Goal: Task Accomplishment & Management: Manage account settings

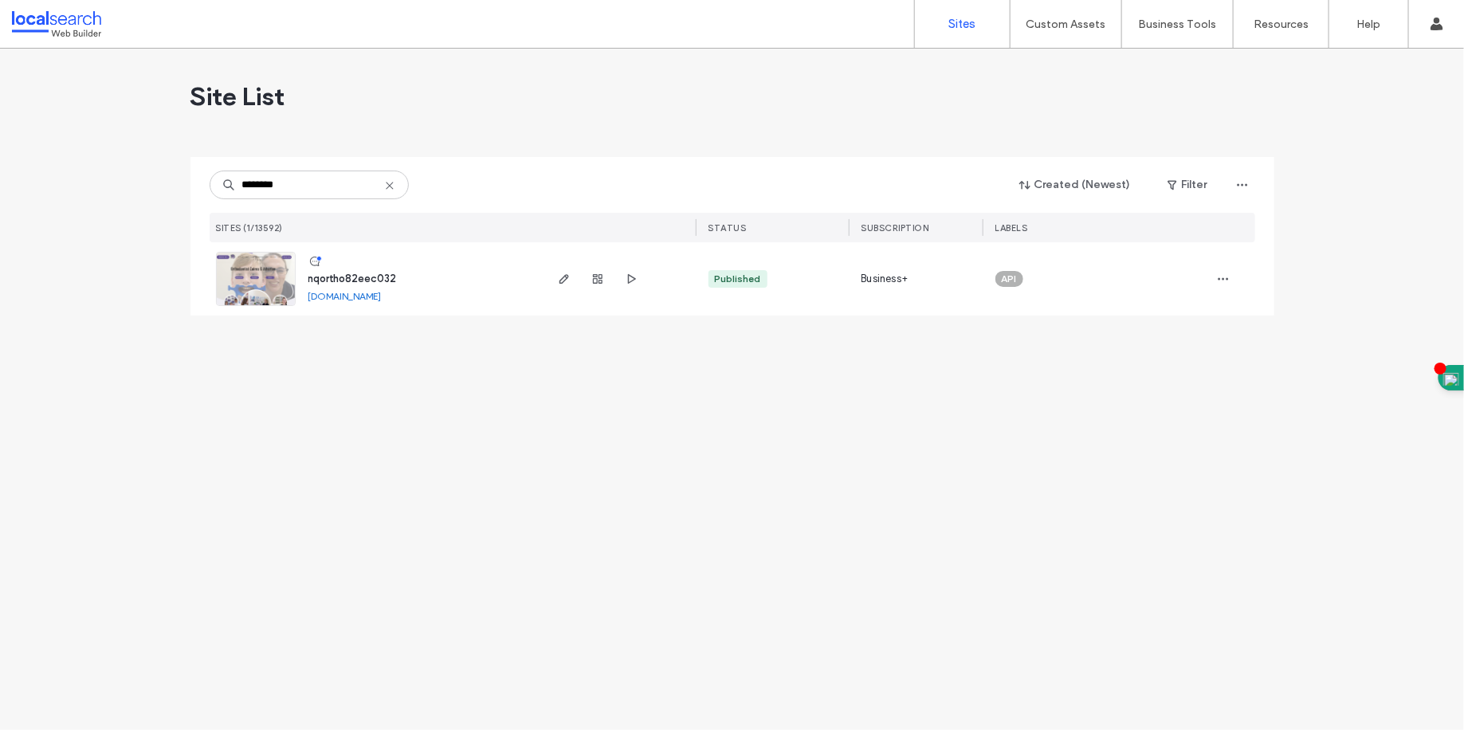
type input "********"
click at [340, 275] on span "nqortho82eec032" at bounding box center [352, 279] width 88 height 12
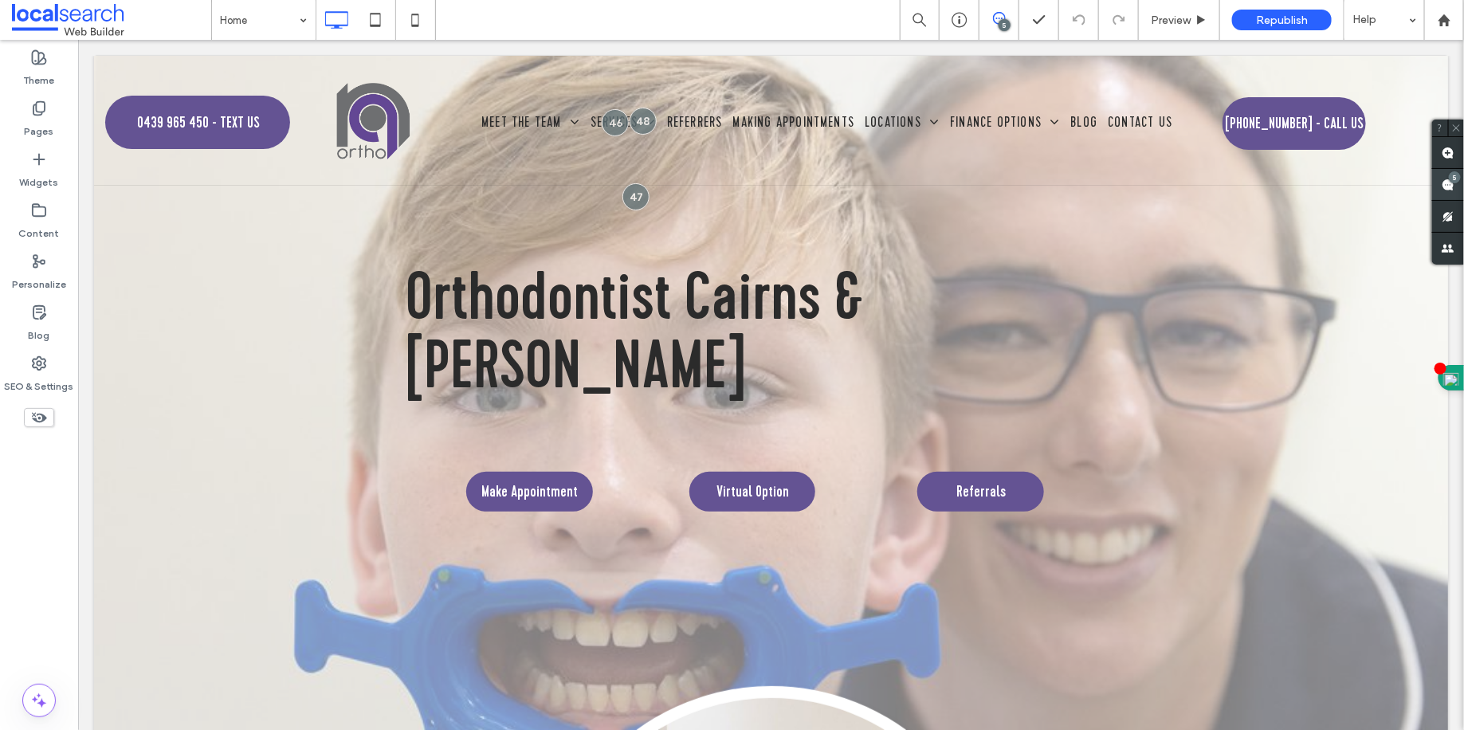
click at [1449, 178] on div "5" at bounding box center [1448, 185] width 32 height 32
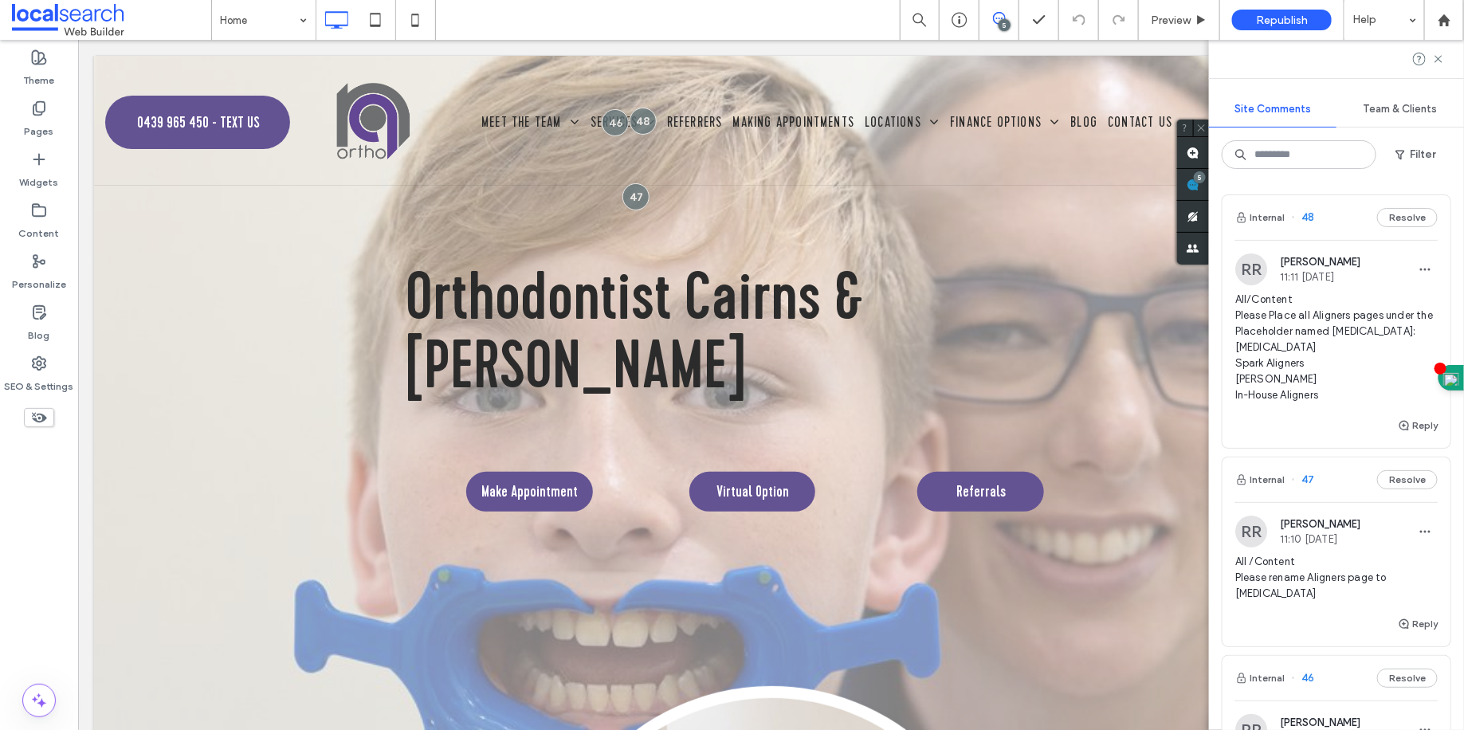
click at [1302, 329] on span "All/Content Please Place all Aligners pages under the Placeholder named [MEDICA…" at bounding box center [1337, 348] width 202 height 112
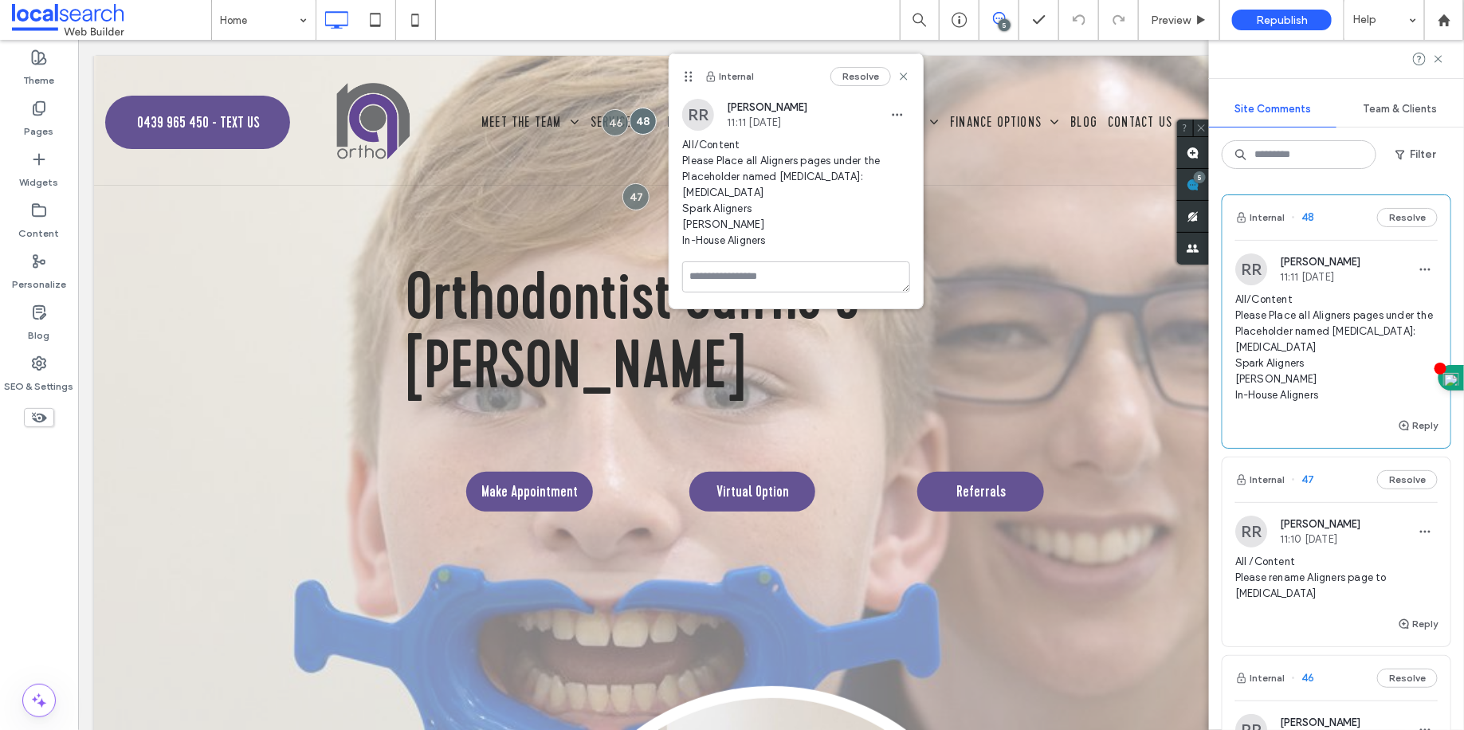
click at [1287, 328] on span "All/Content Please Place all Aligners pages under the Placeholder named [MEDICA…" at bounding box center [1337, 348] width 202 height 112
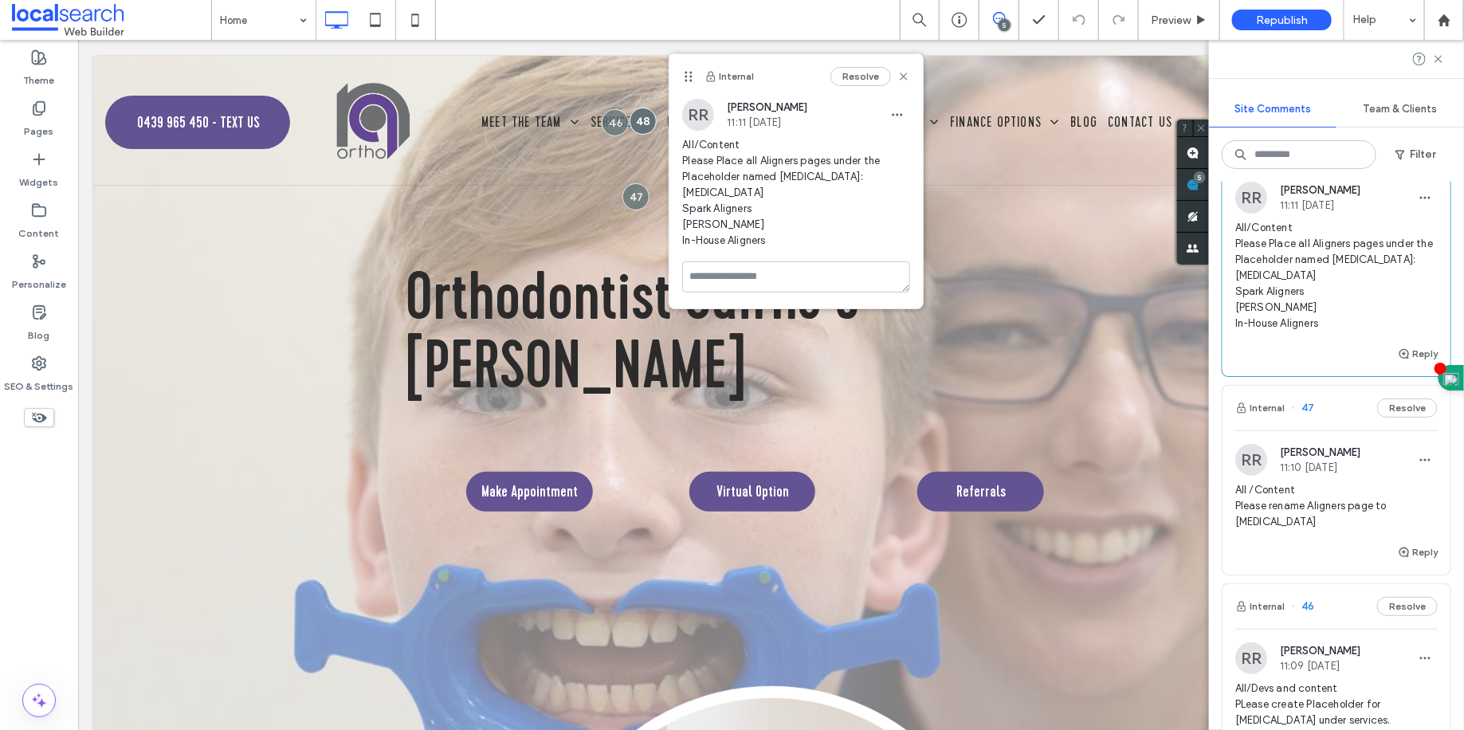
scroll to position [76, 0]
click at [1309, 515] on span "All /Content Please rename Aligners page to [MEDICAL_DATA]" at bounding box center [1337, 502] width 202 height 48
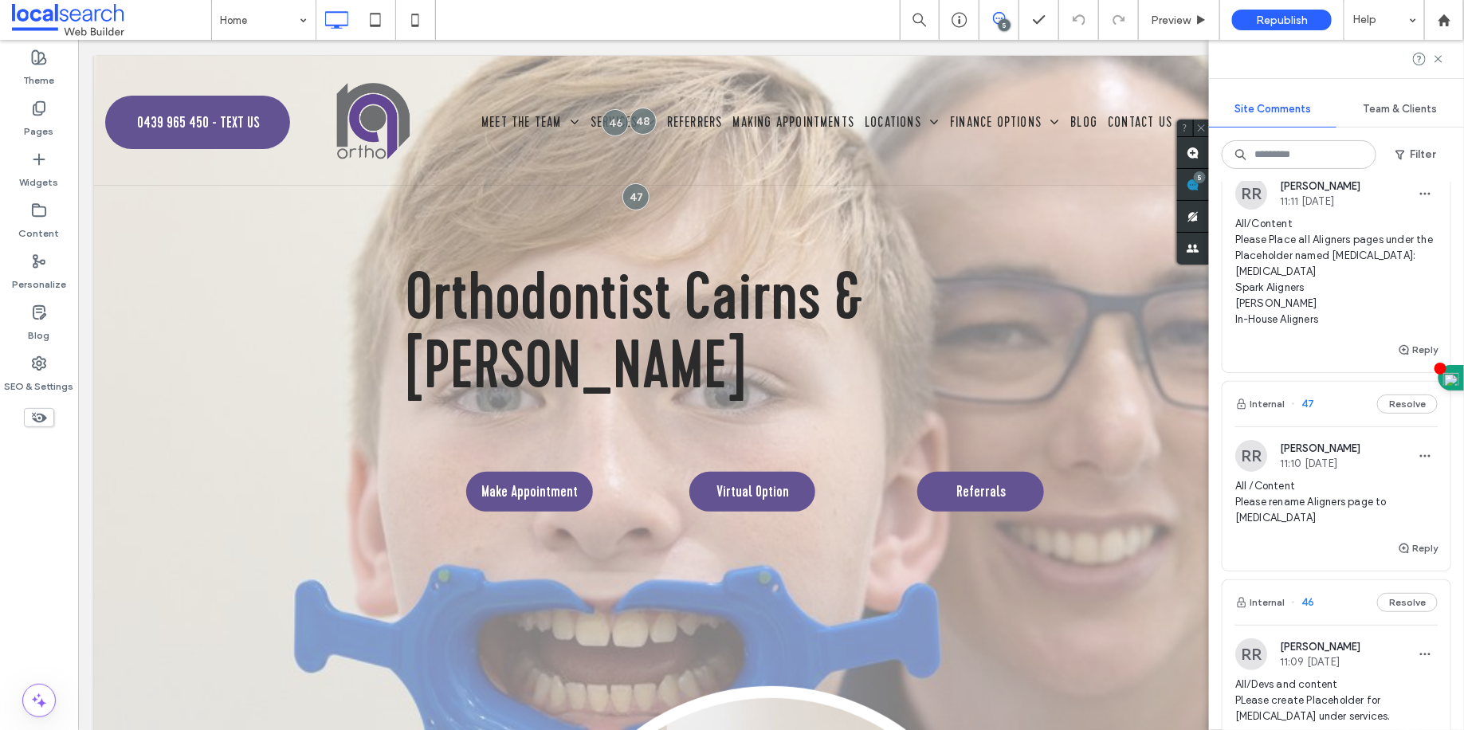
click at [1301, 501] on span "All /Content Please rename Aligners page to [MEDICAL_DATA]" at bounding box center [1337, 502] width 202 height 48
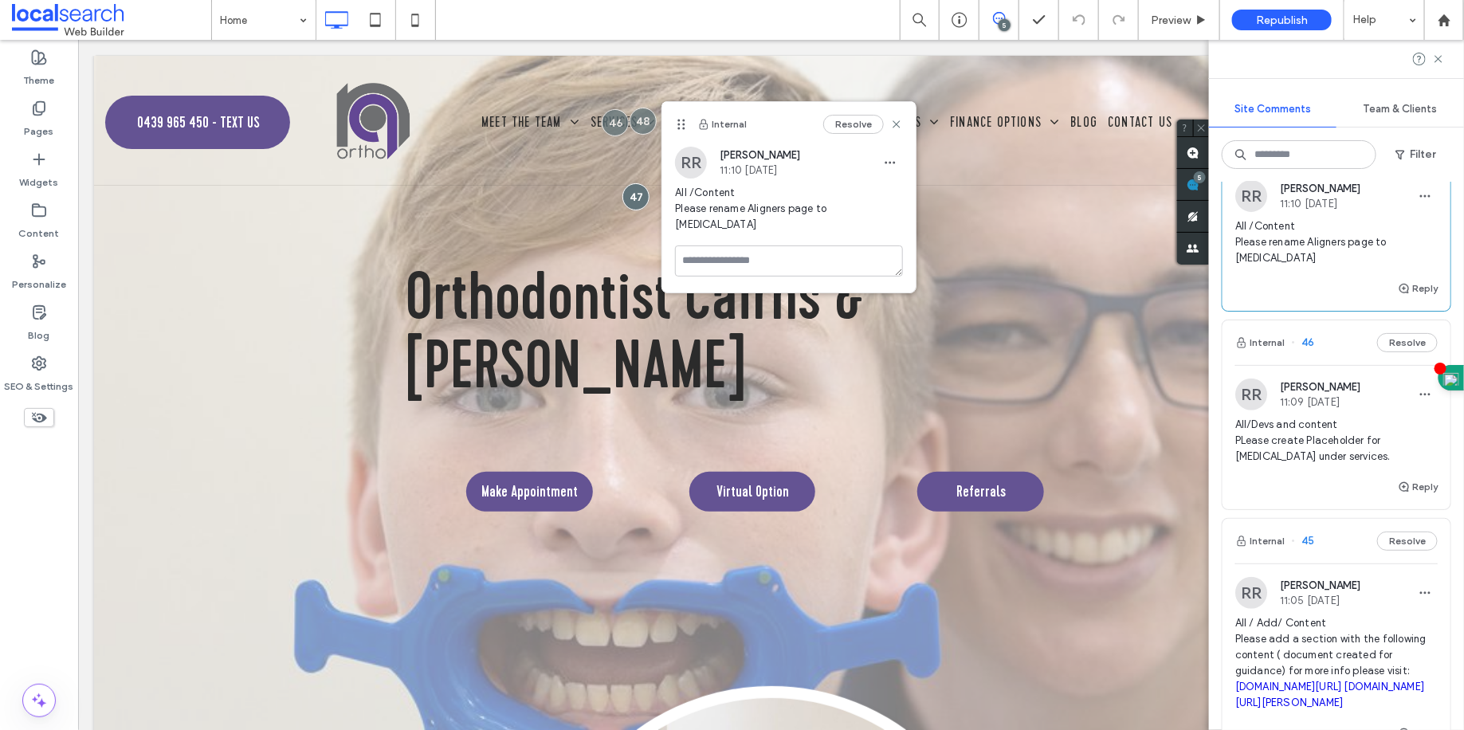
scroll to position [391, 0]
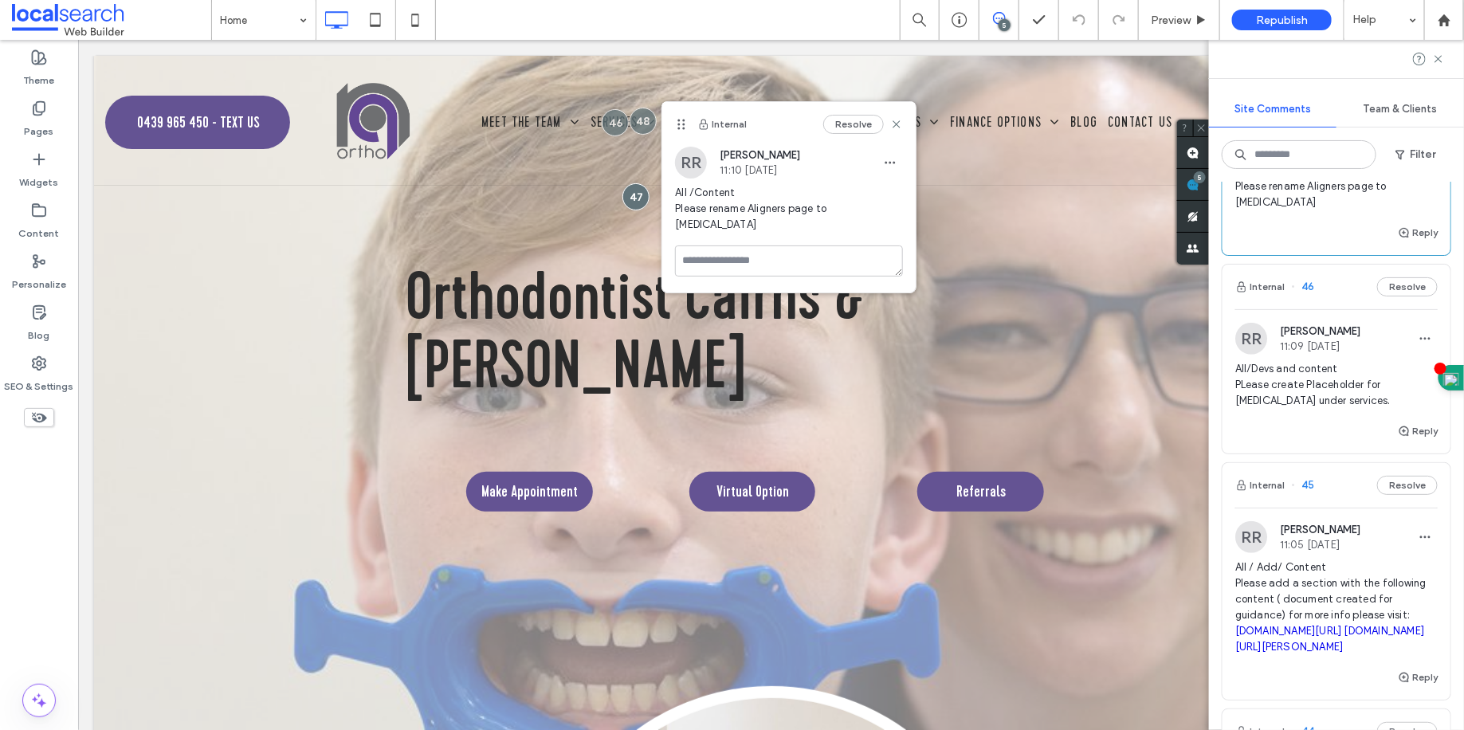
click at [1314, 409] on span "All/Devs and content PLease create Placeholder for [MEDICAL_DATA] under service…" at bounding box center [1337, 385] width 202 height 48
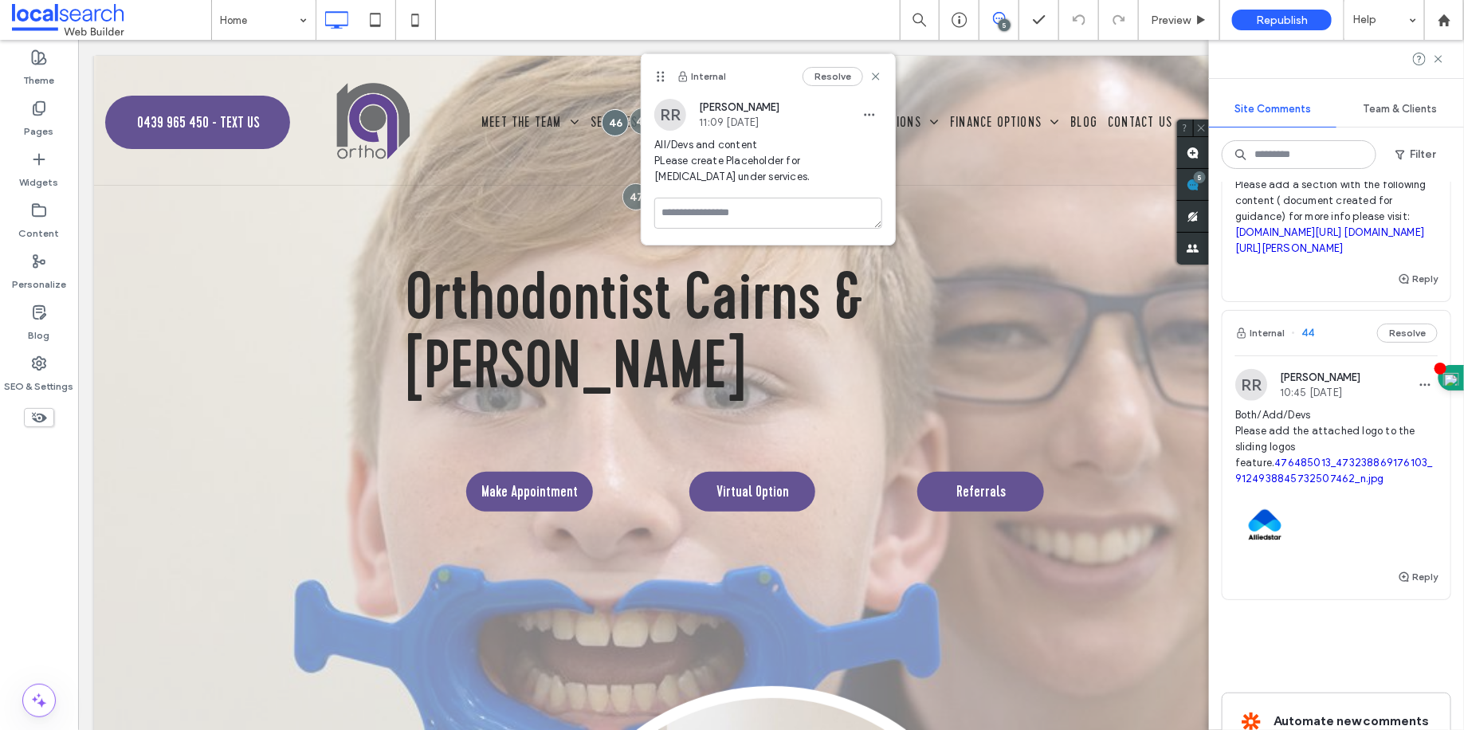
scroll to position [804, 0]
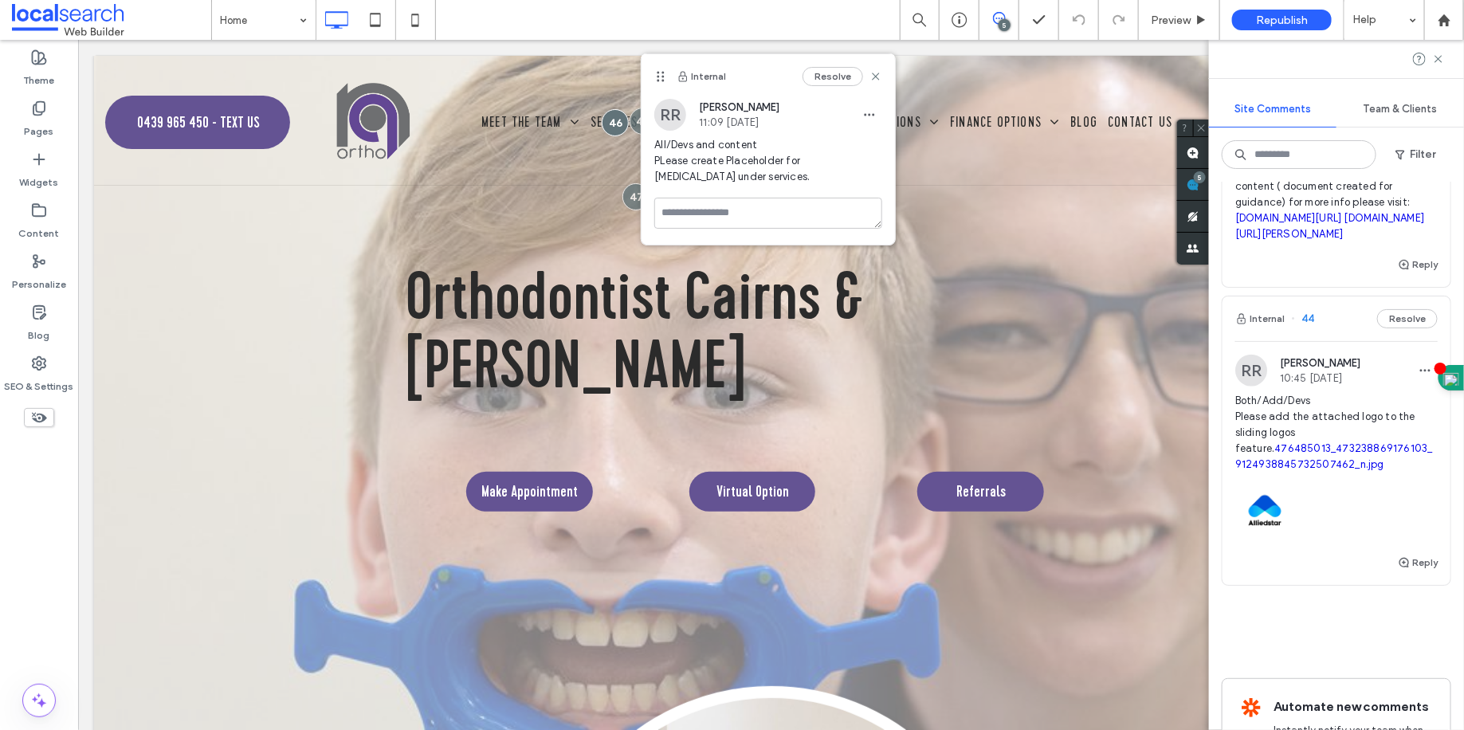
click at [1333, 209] on span "All / Add/ Content Please add a section with the following content ( document c…" at bounding box center [1337, 195] width 202 height 96
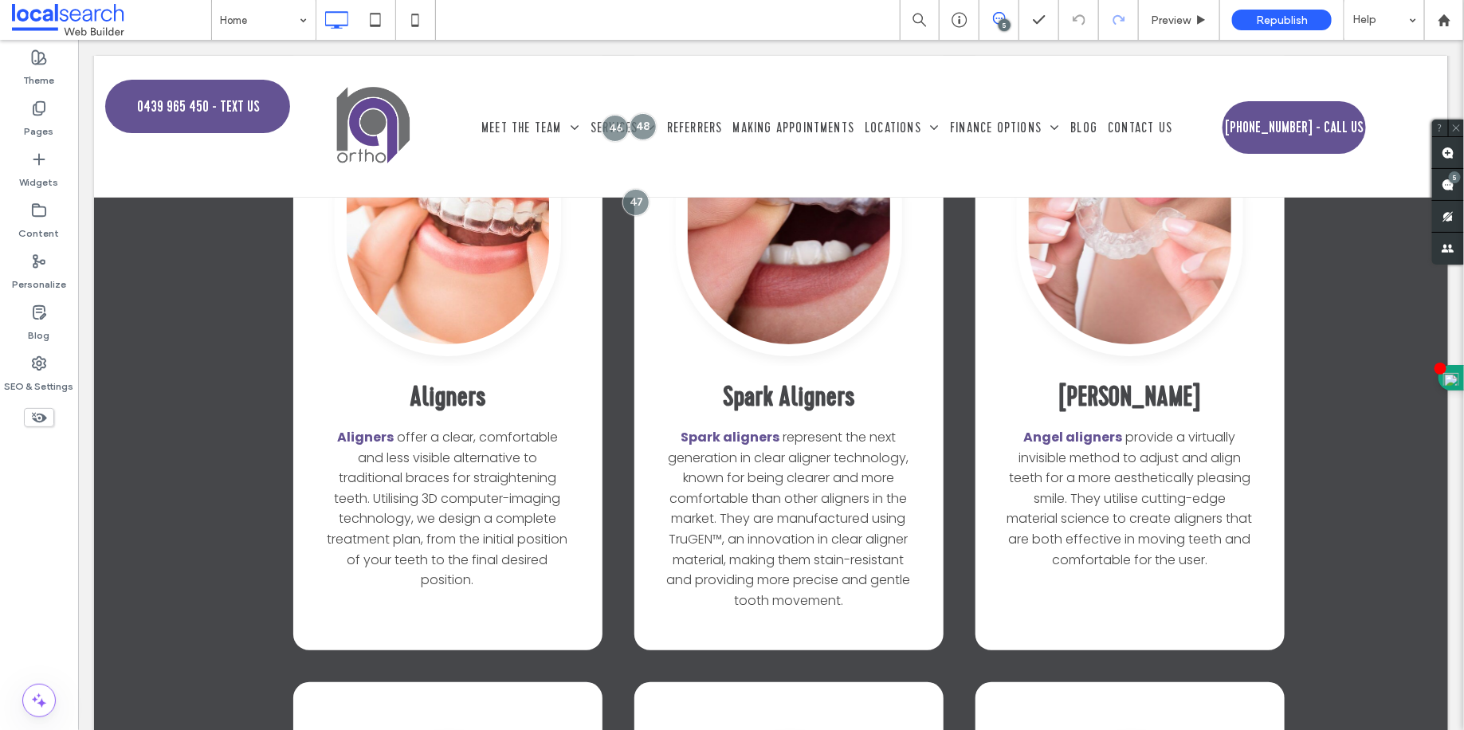
scroll to position [2973, 0]
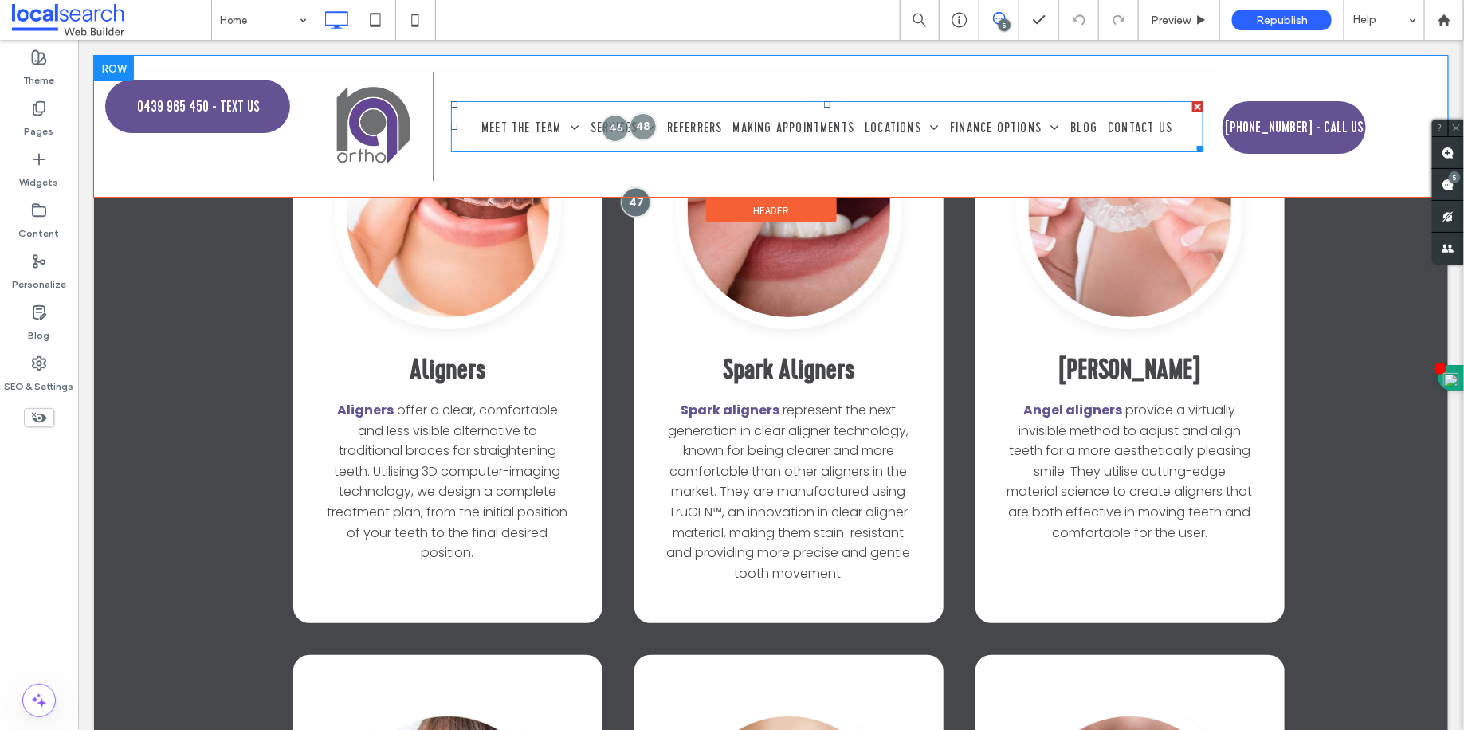
click at [627, 199] on div at bounding box center [635, 201] width 29 height 29
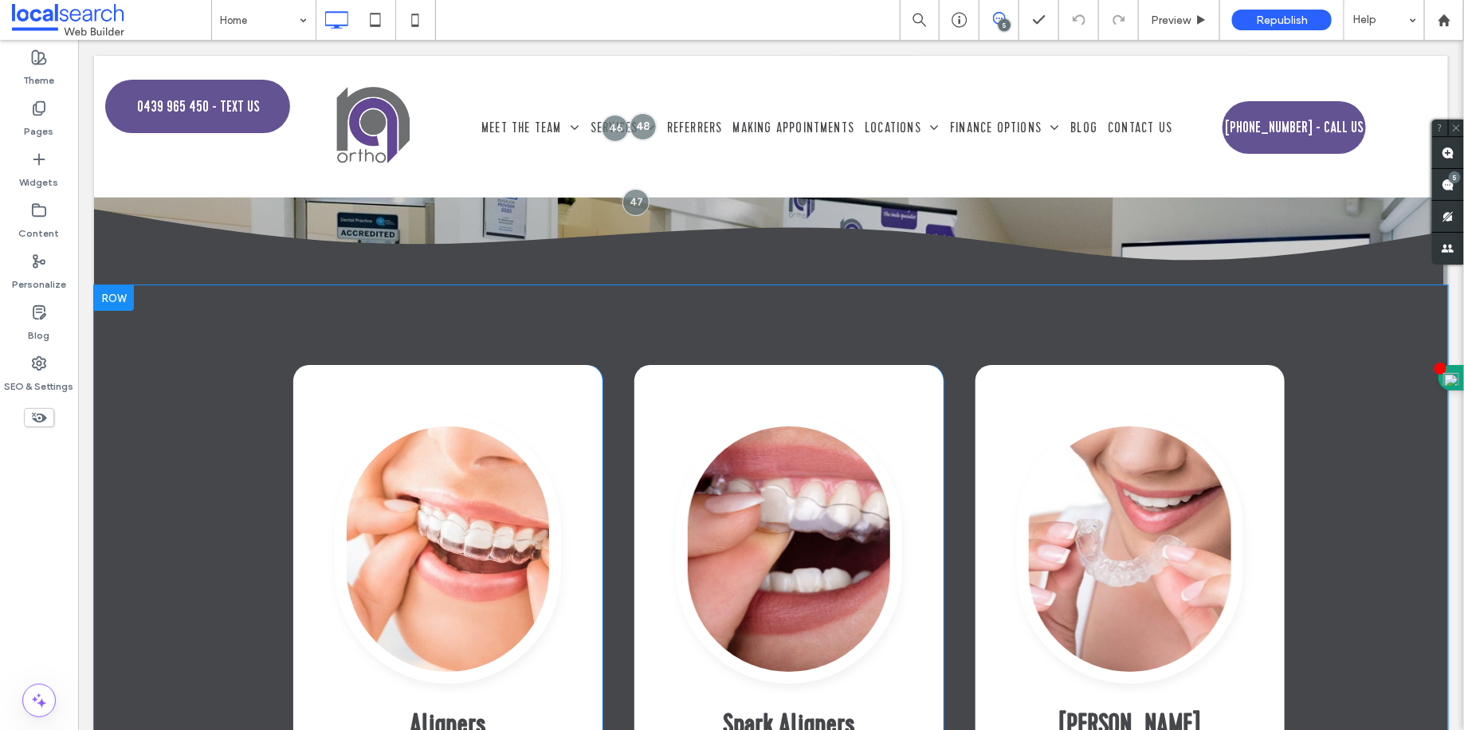
scroll to position [2617, 0]
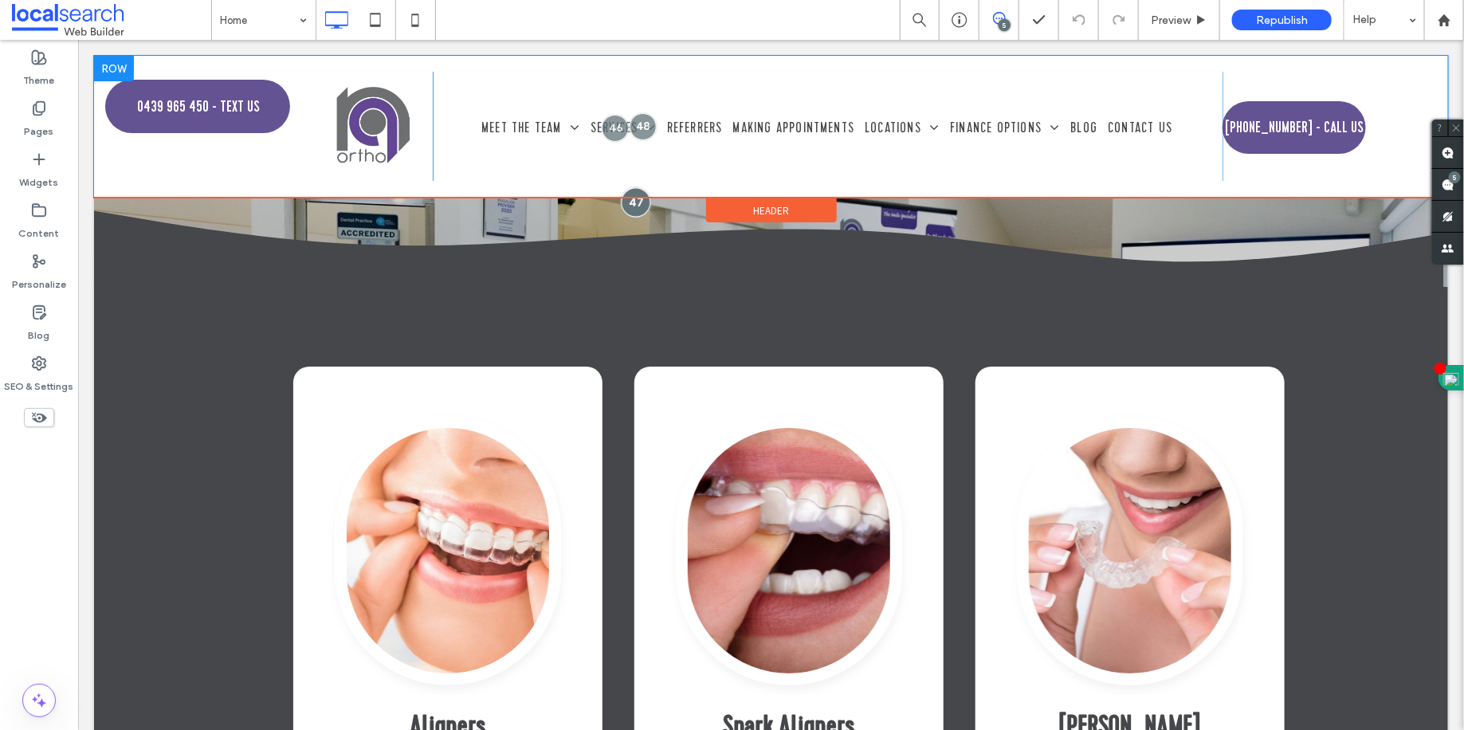
click at [631, 198] on div at bounding box center [635, 201] width 29 height 29
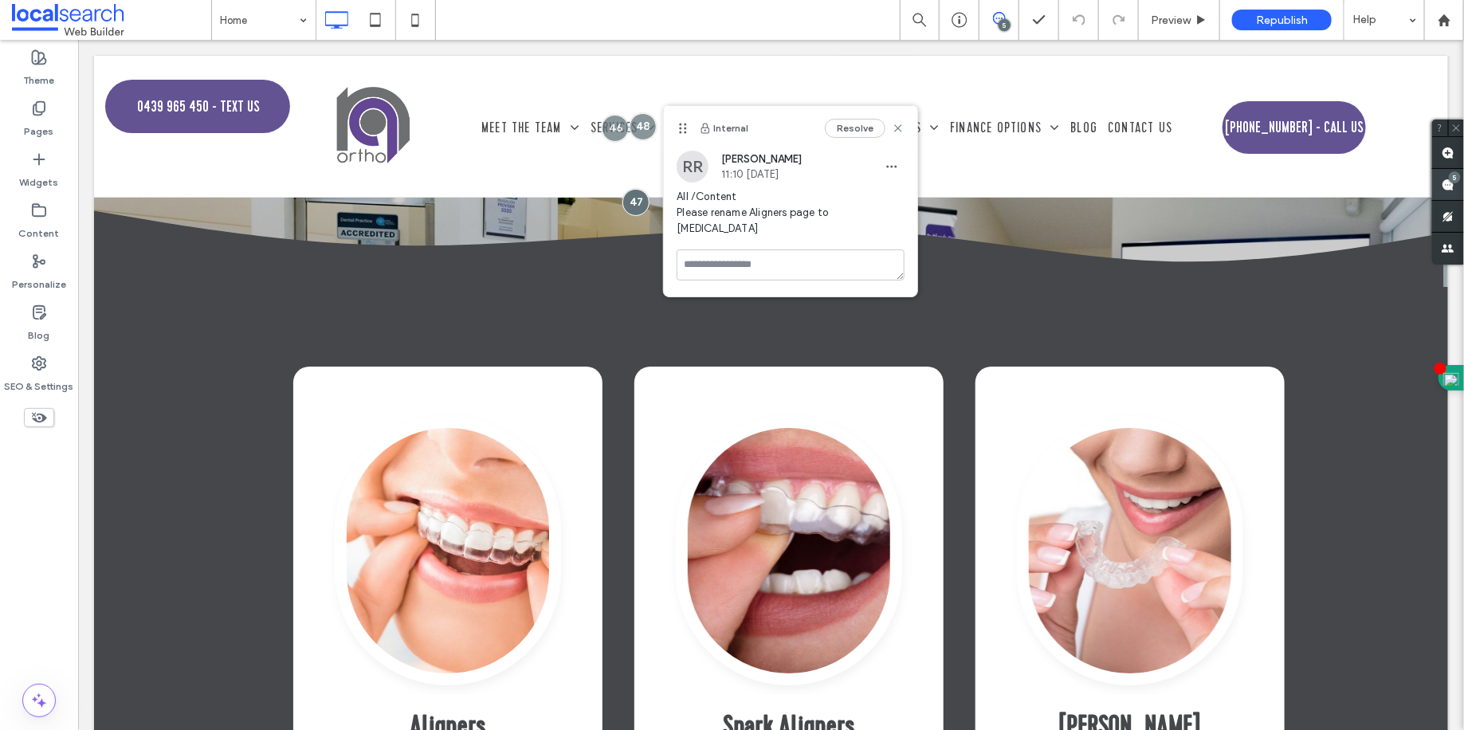
click at [1448, 183] on use at bounding box center [1448, 185] width 13 height 13
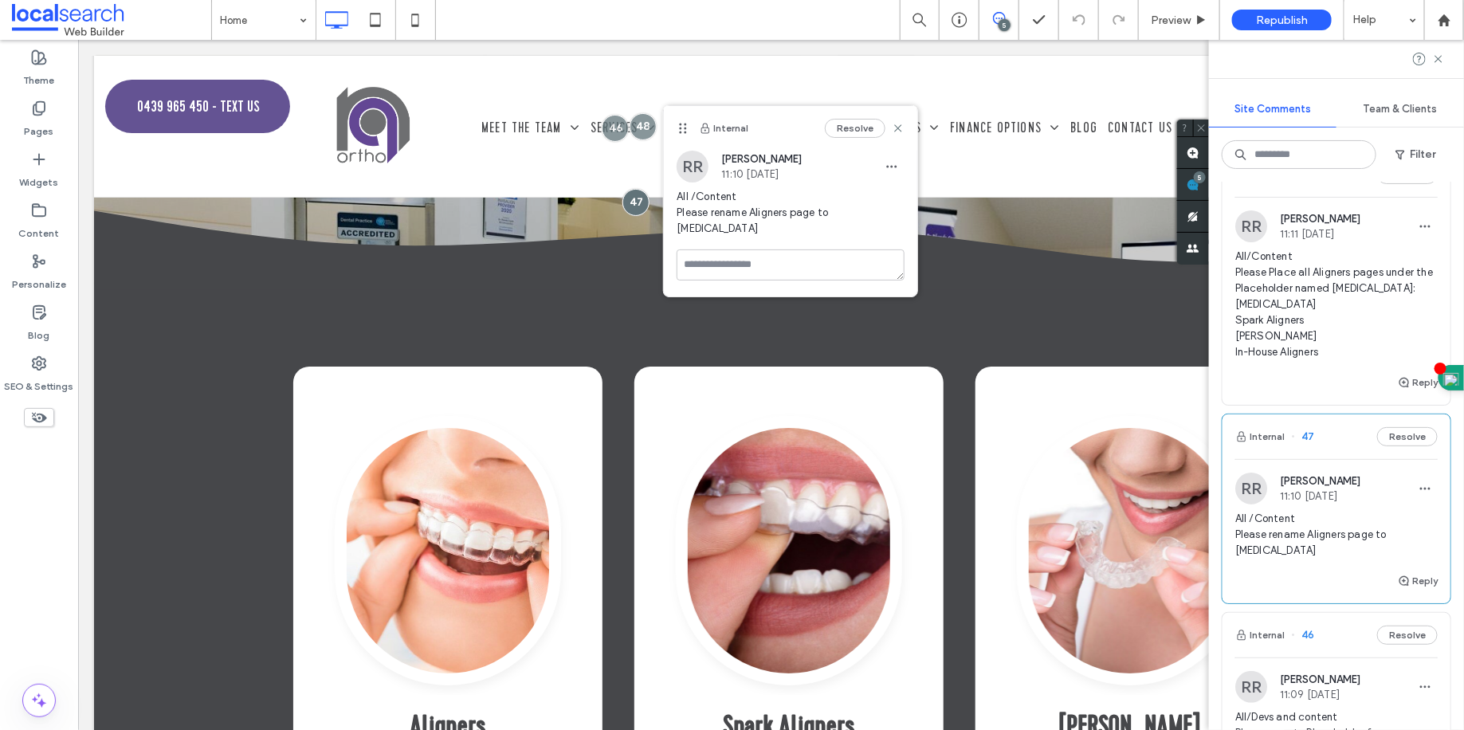
scroll to position [148, 0]
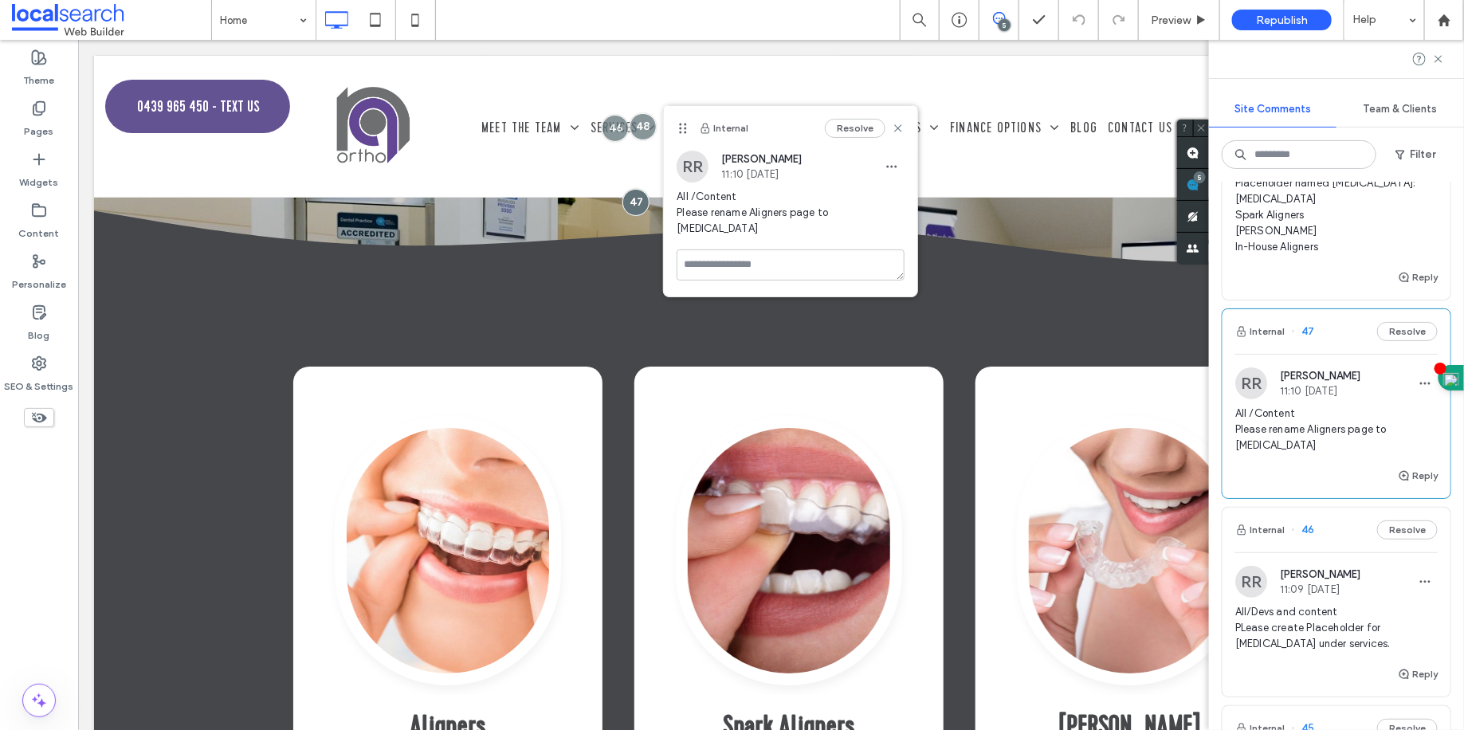
click at [1316, 425] on span "All /Content Please rename Aligners page to [MEDICAL_DATA]" at bounding box center [1337, 430] width 202 height 48
click at [1319, 595] on span "11:09 [DATE]" at bounding box center [1320, 589] width 81 height 12
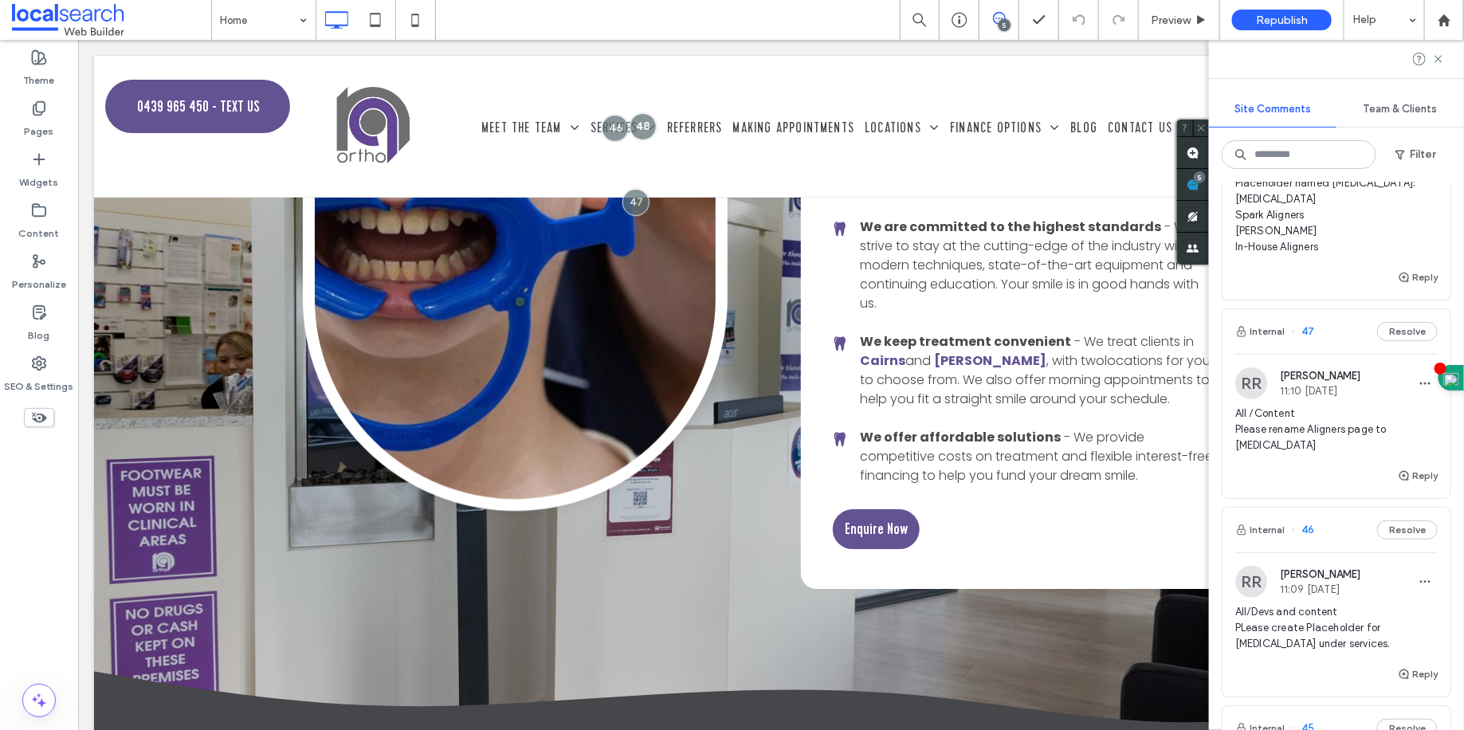
scroll to position [0, 0]
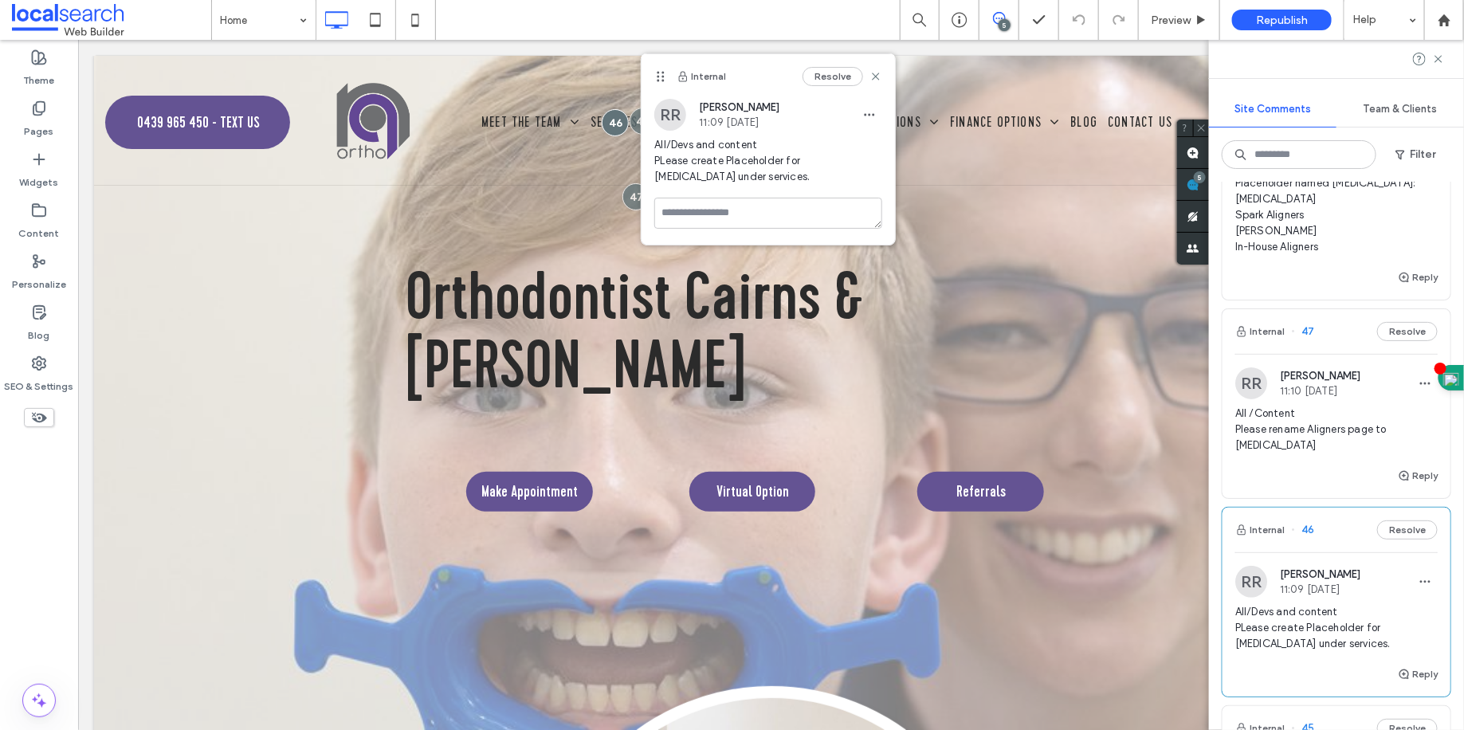
click at [1309, 447] on span "All /Content Please rename Aligners page to [MEDICAL_DATA]" at bounding box center [1337, 430] width 202 height 48
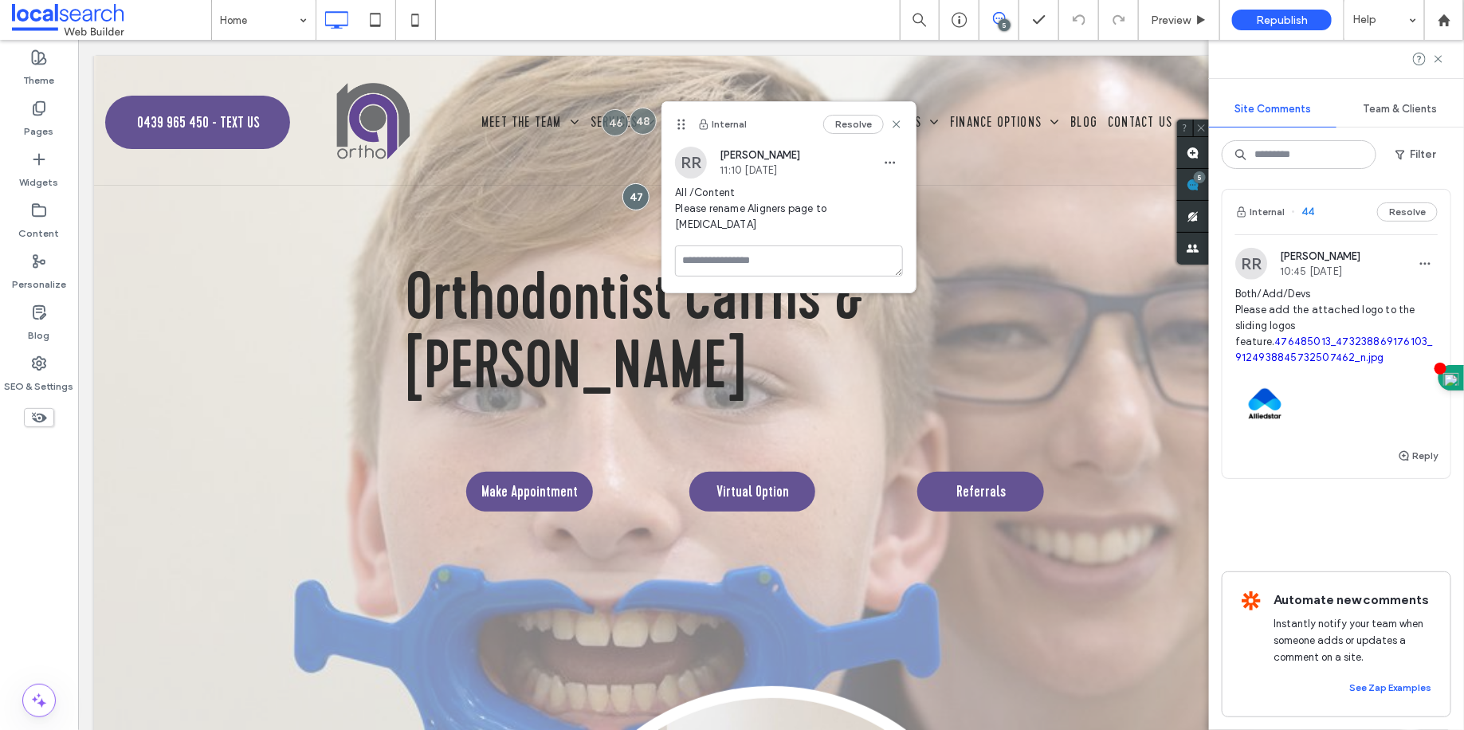
scroll to position [955, 0]
click at [1360, 286] on span "Both/Add/Devs Please add the attached logo to the sliding logos feature. 476485…" at bounding box center [1337, 326] width 202 height 80
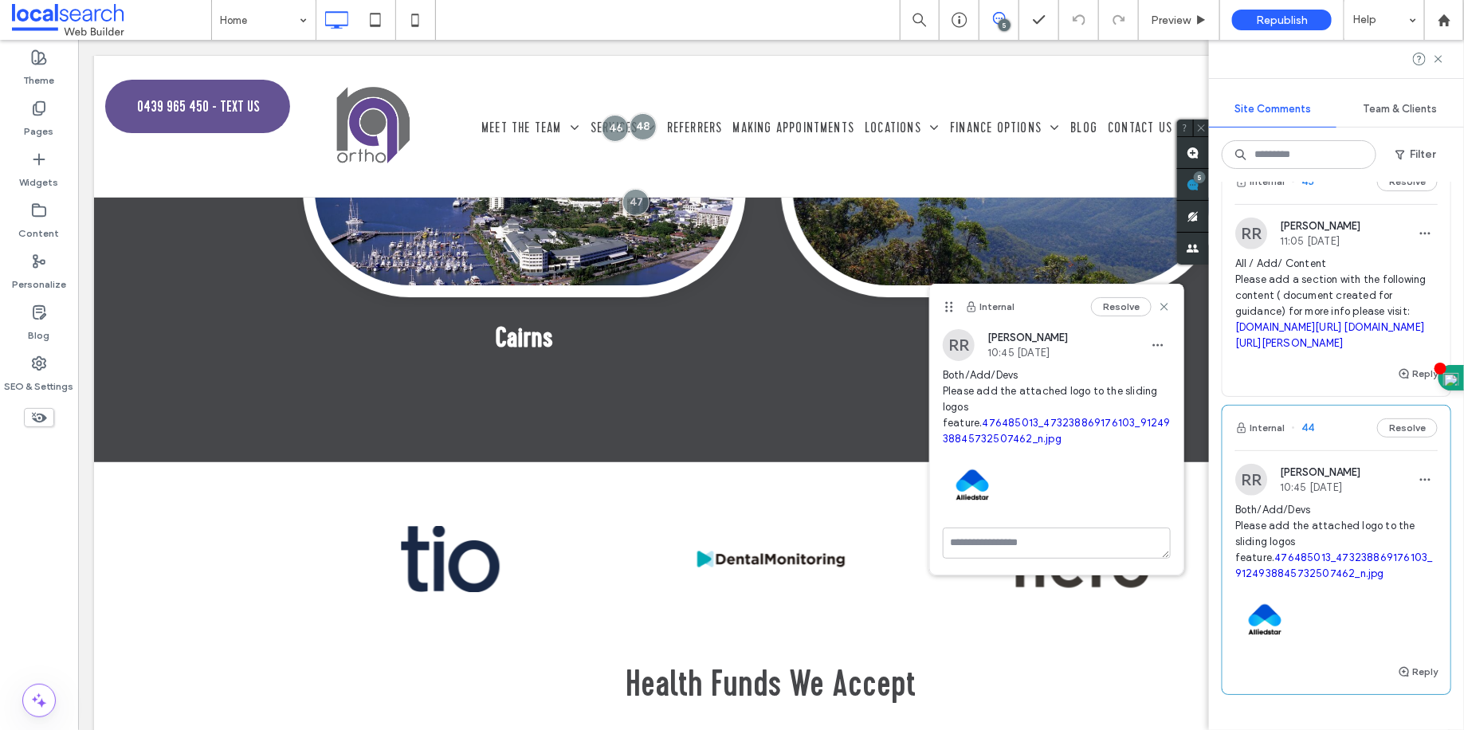
scroll to position [694, 0]
click at [1345, 297] on span "All / Add/ Content Please add a section with the following content ( document c…" at bounding box center [1337, 305] width 202 height 96
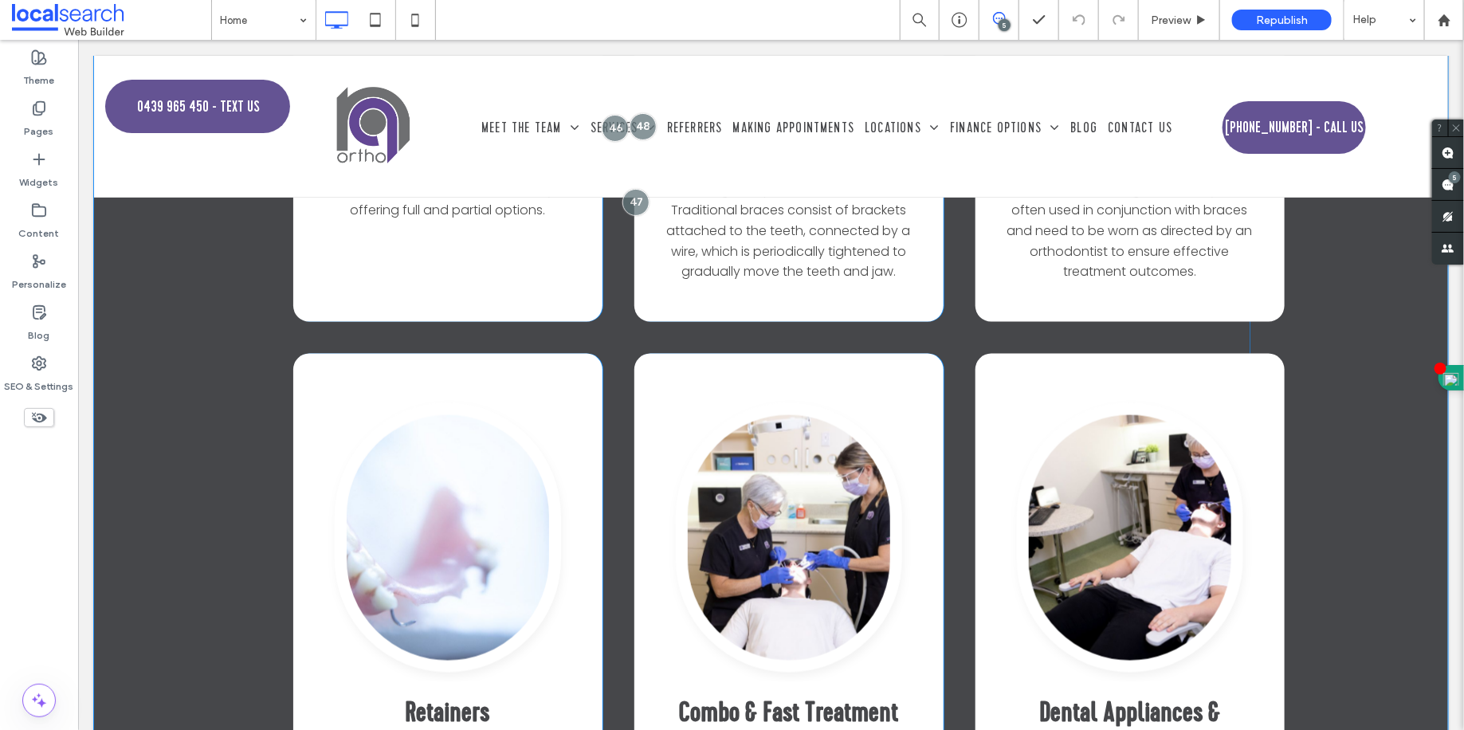
scroll to position [4328, 0]
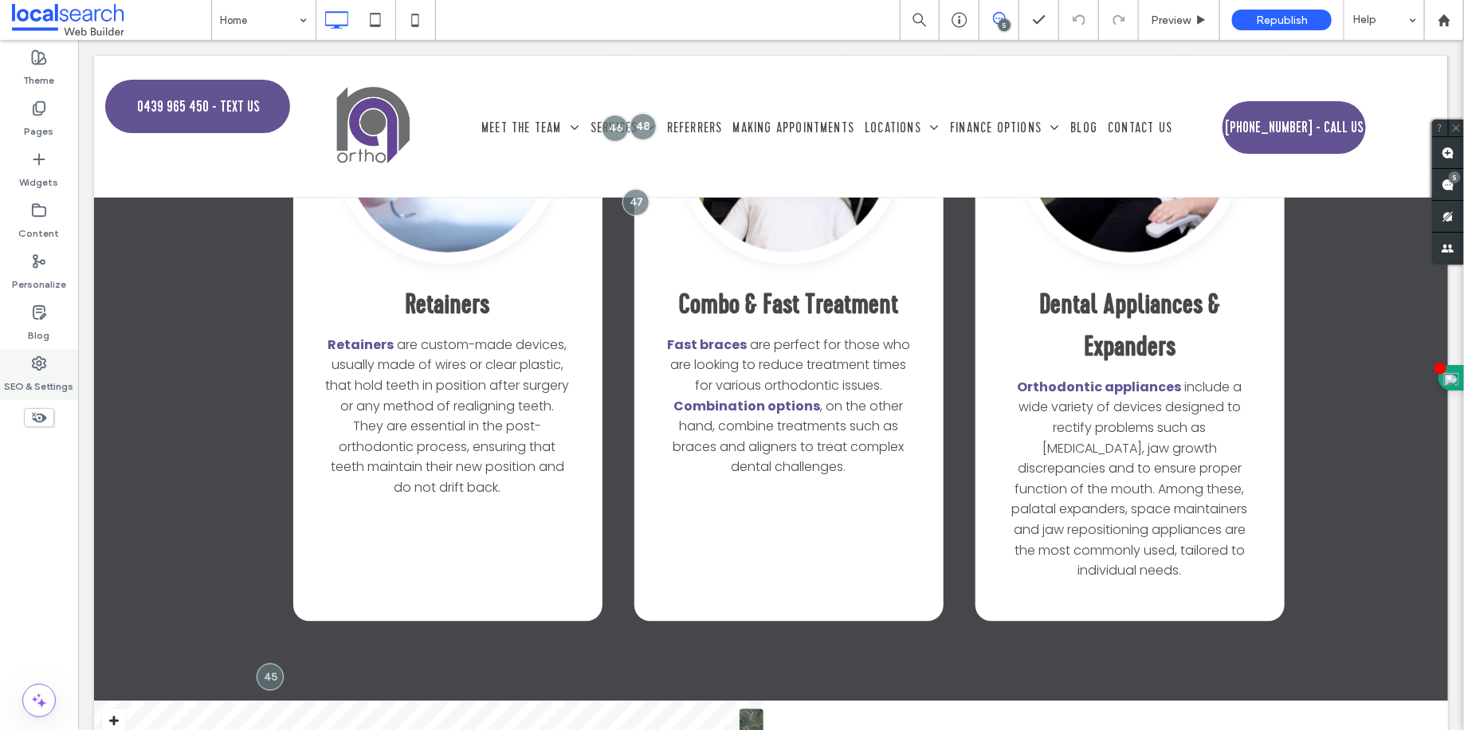
click at [48, 383] on label "SEO & Settings" at bounding box center [39, 382] width 69 height 22
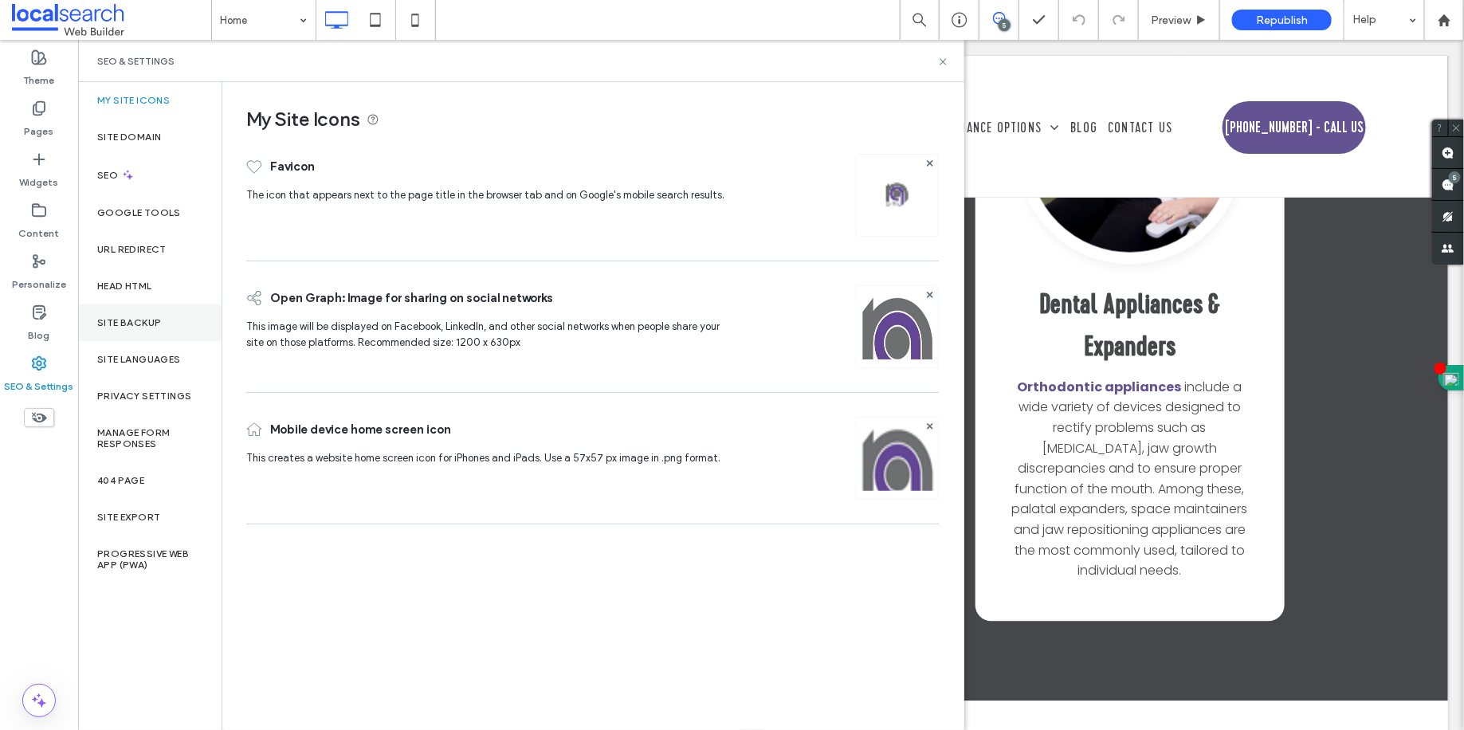
click at [177, 328] on div "Site Backup" at bounding box center [149, 323] width 143 height 37
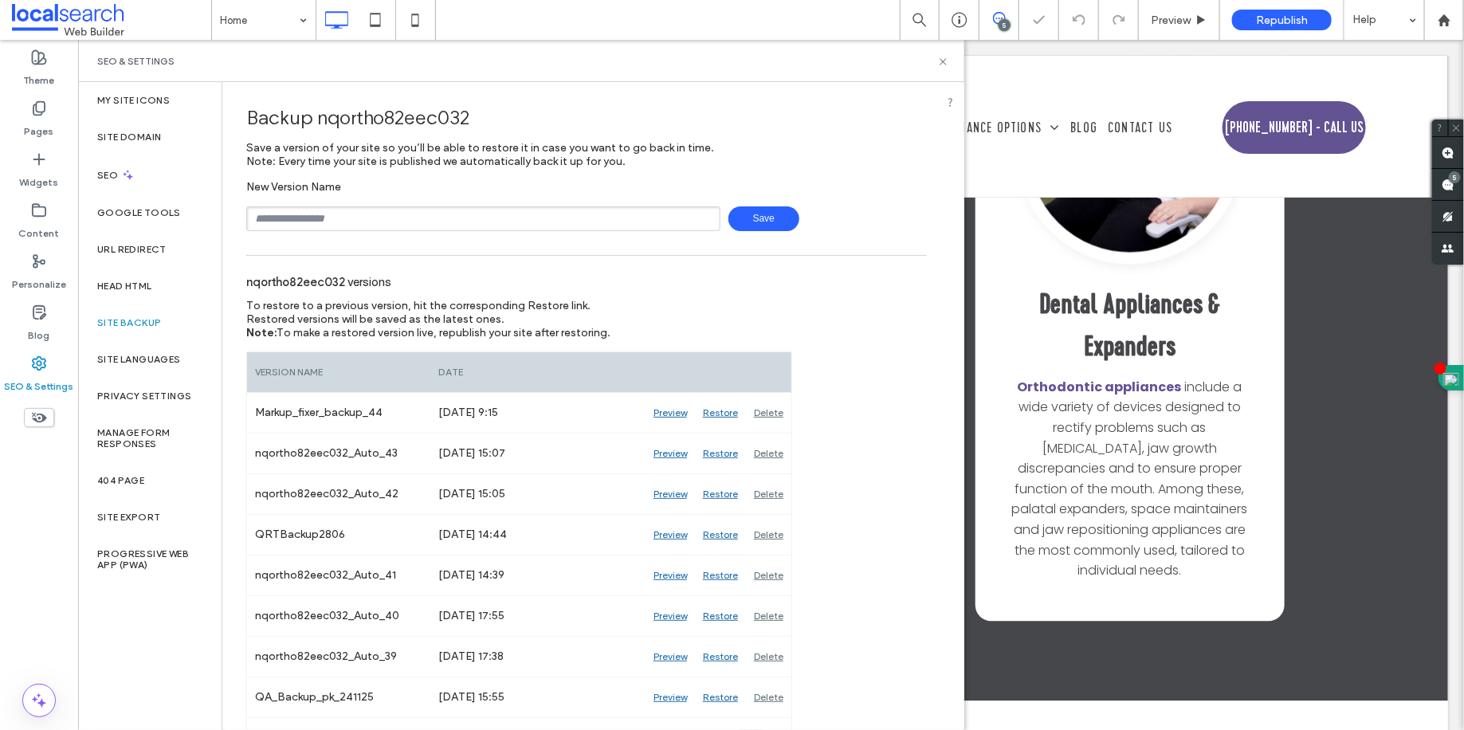
click at [440, 228] on input "text" at bounding box center [483, 218] width 474 height 25
click at [442, 222] on input "******" at bounding box center [483, 218] width 474 height 25
type input "**********"
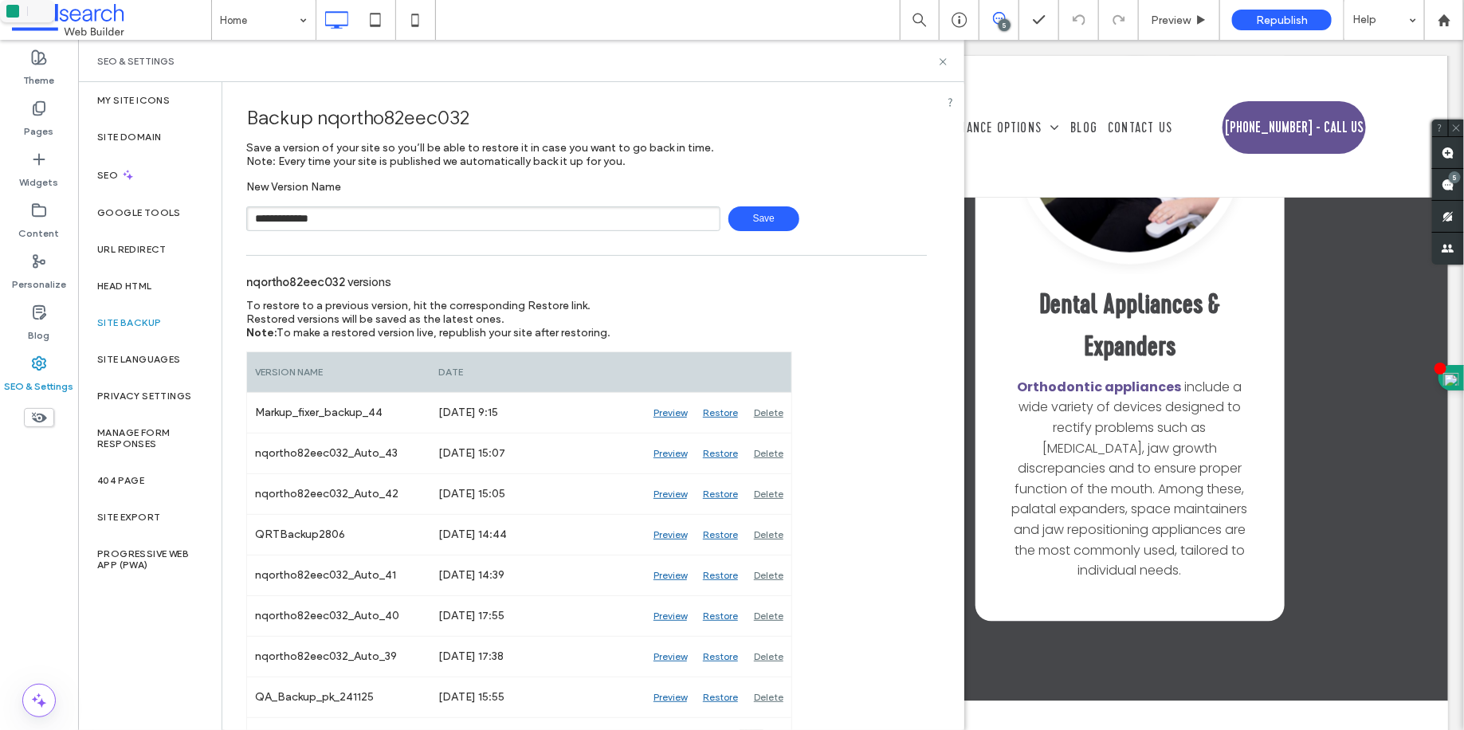
click at [738, 210] on span "Save" at bounding box center [764, 218] width 71 height 25
click at [944, 65] on icon at bounding box center [943, 62] width 12 height 12
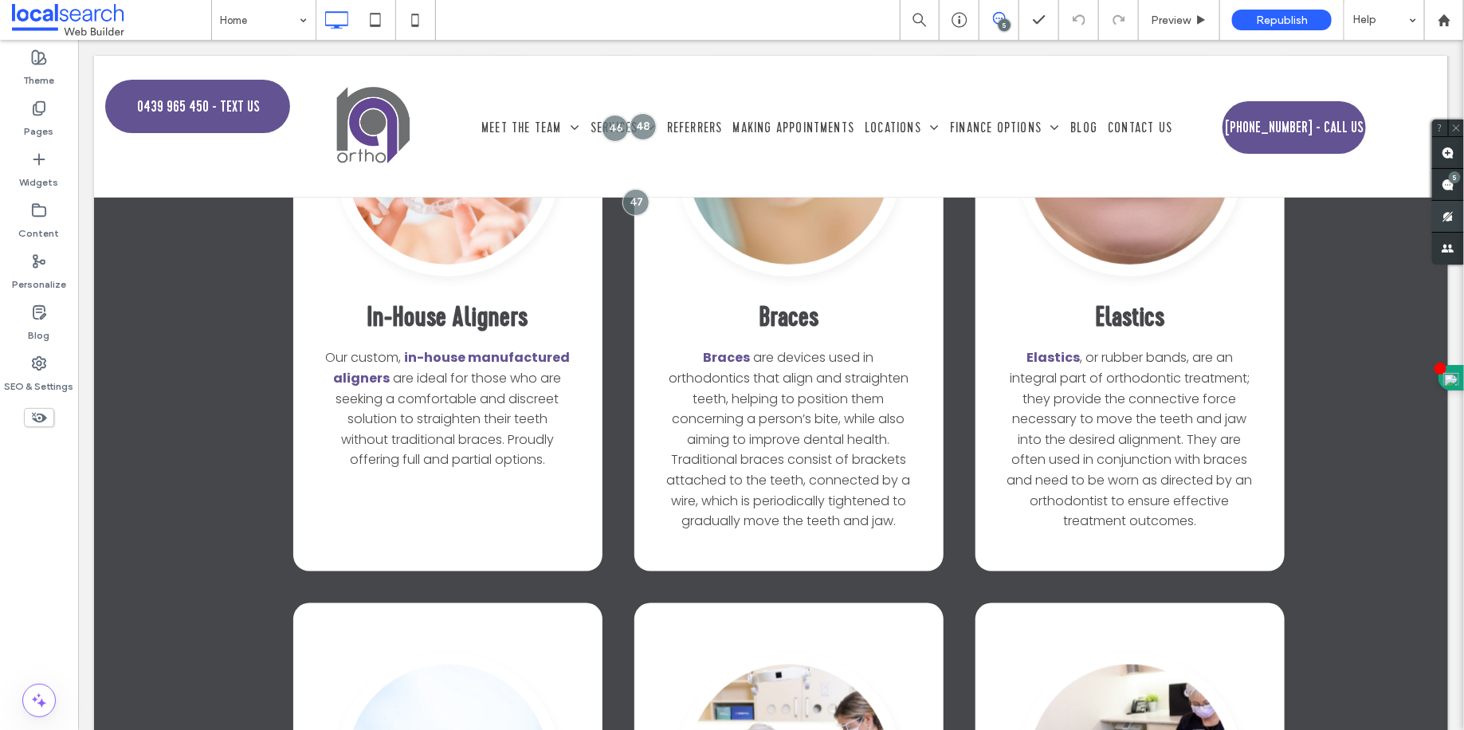
scroll to position [3657, 0]
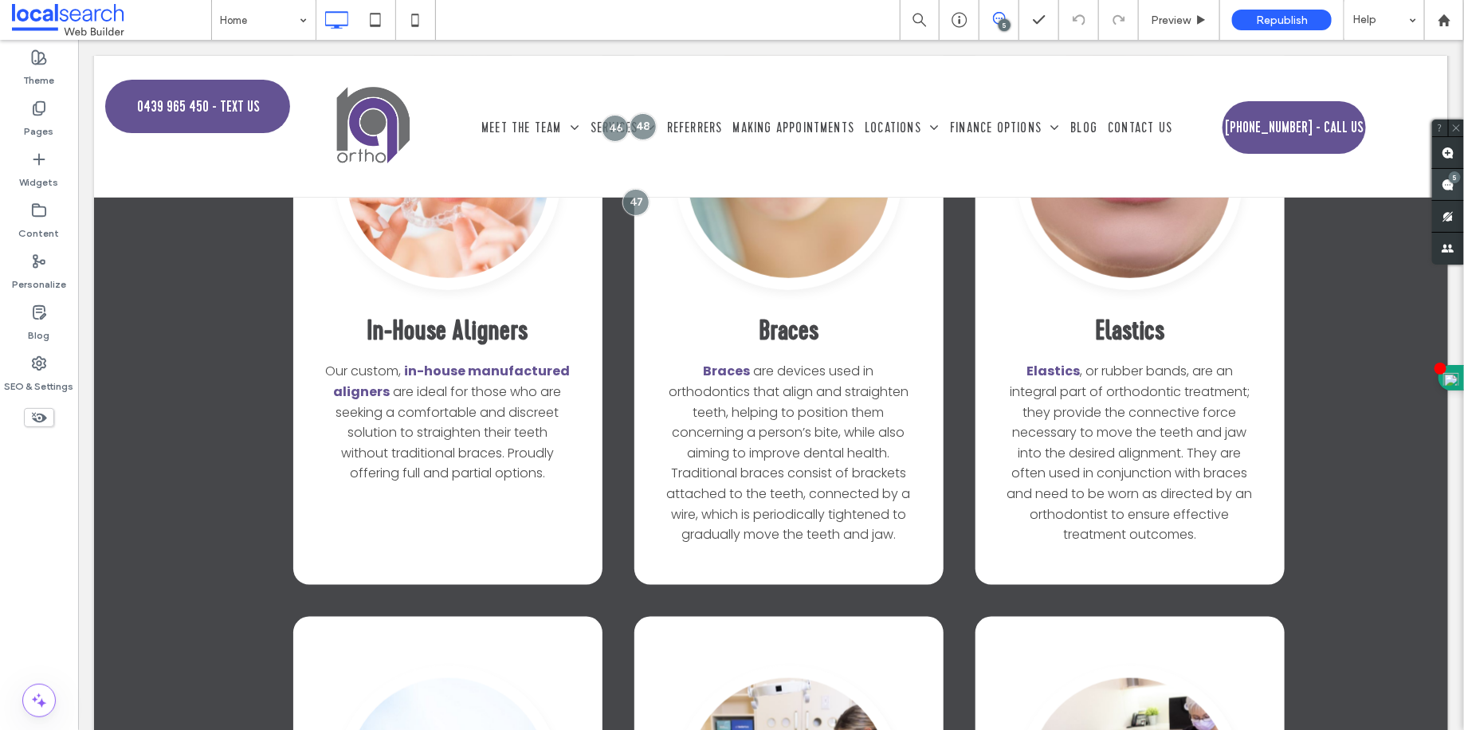
click at [1449, 177] on div "5" at bounding box center [1455, 177] width 12 height 12
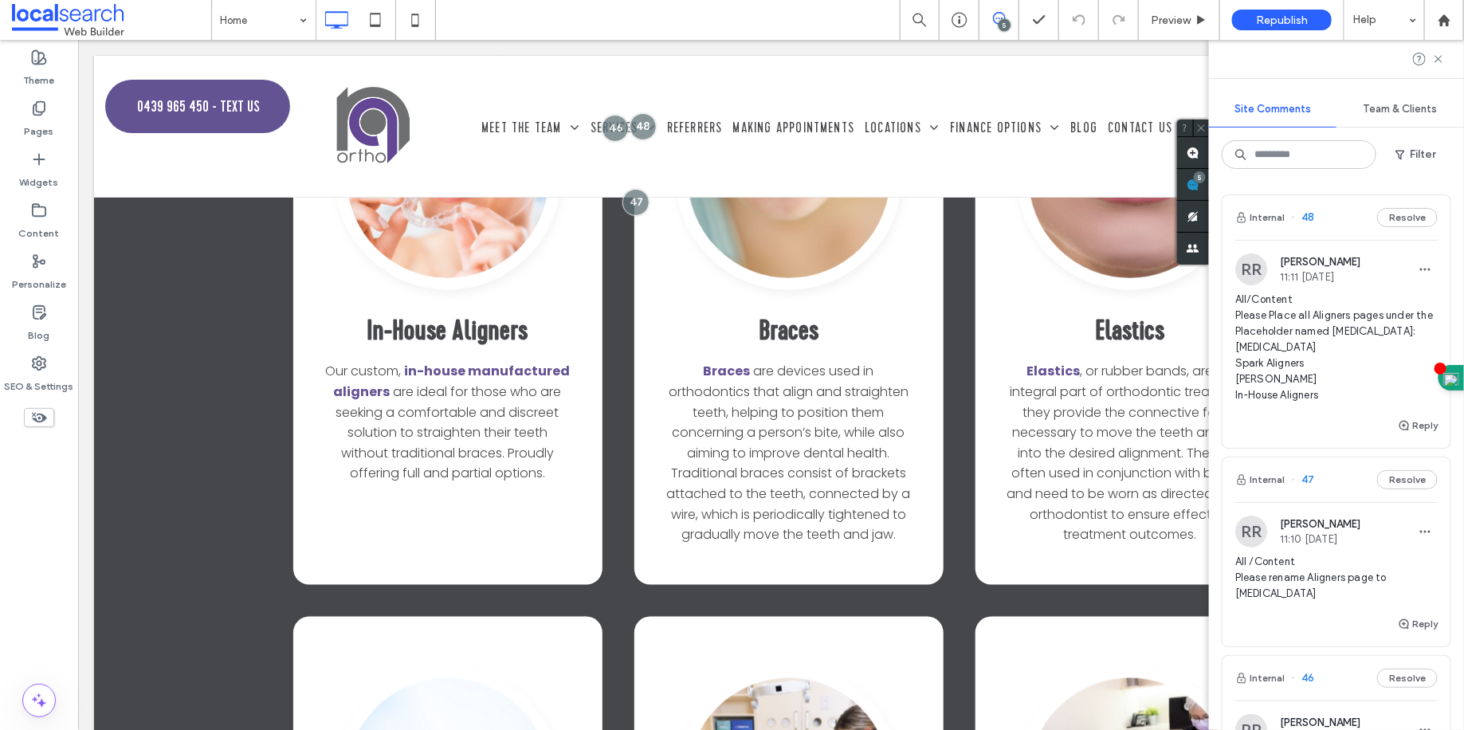
click at [1311, 334] on span "All/Content Please Place all Aligners pages under the Placeholder named [MEDICA…" at bounding box center [1337, 348] width 202 height 112
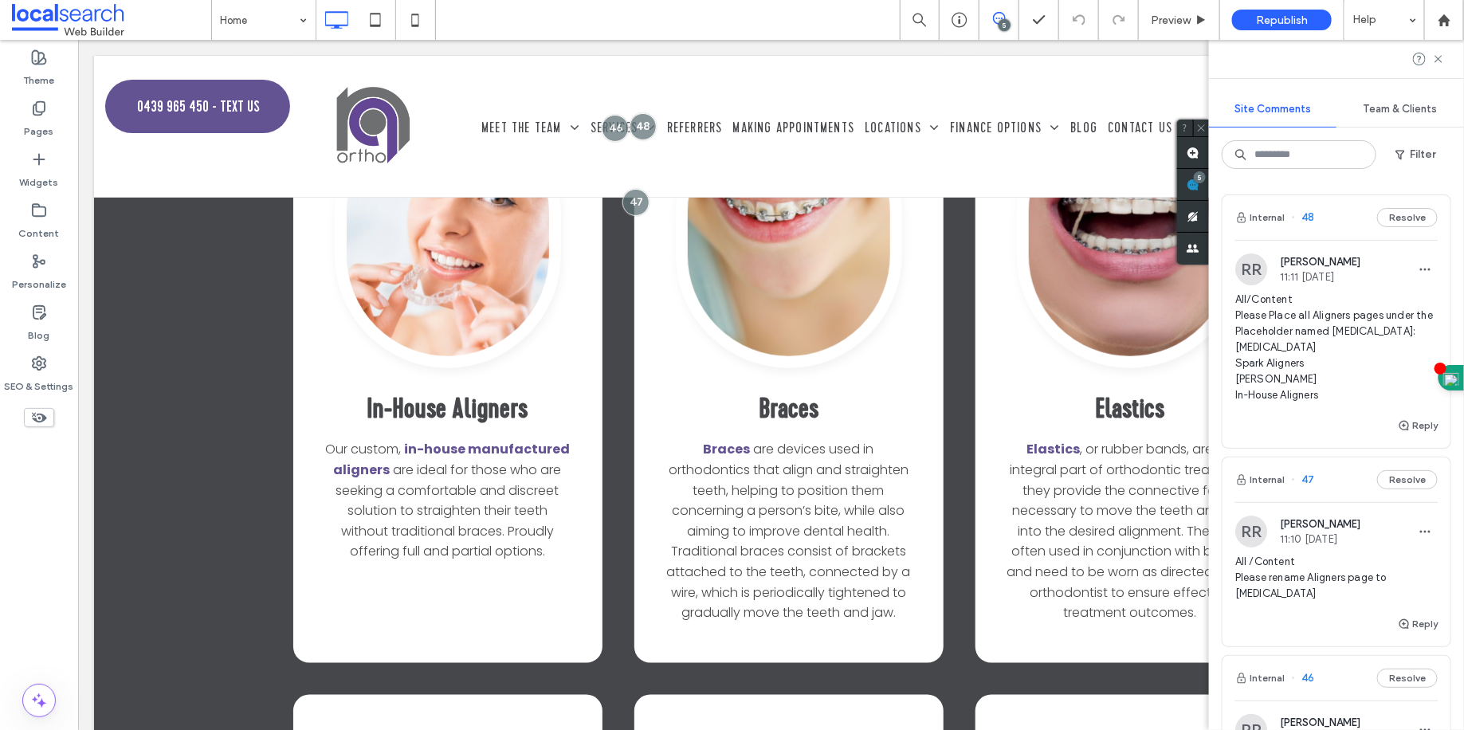
scroll to position [871, 0]
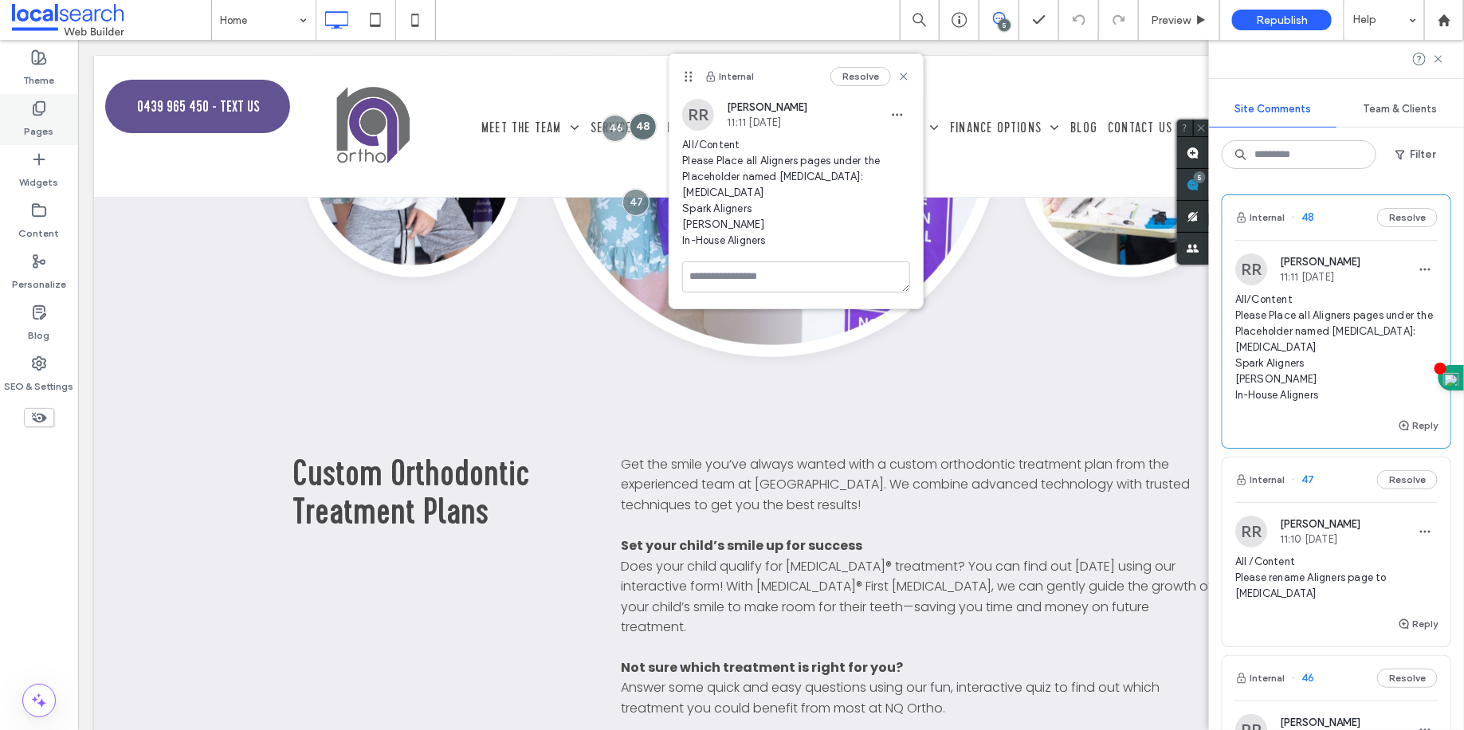
click at [41, 141] on div "Pages" at bounding box center [39, 119] width 78 height 51
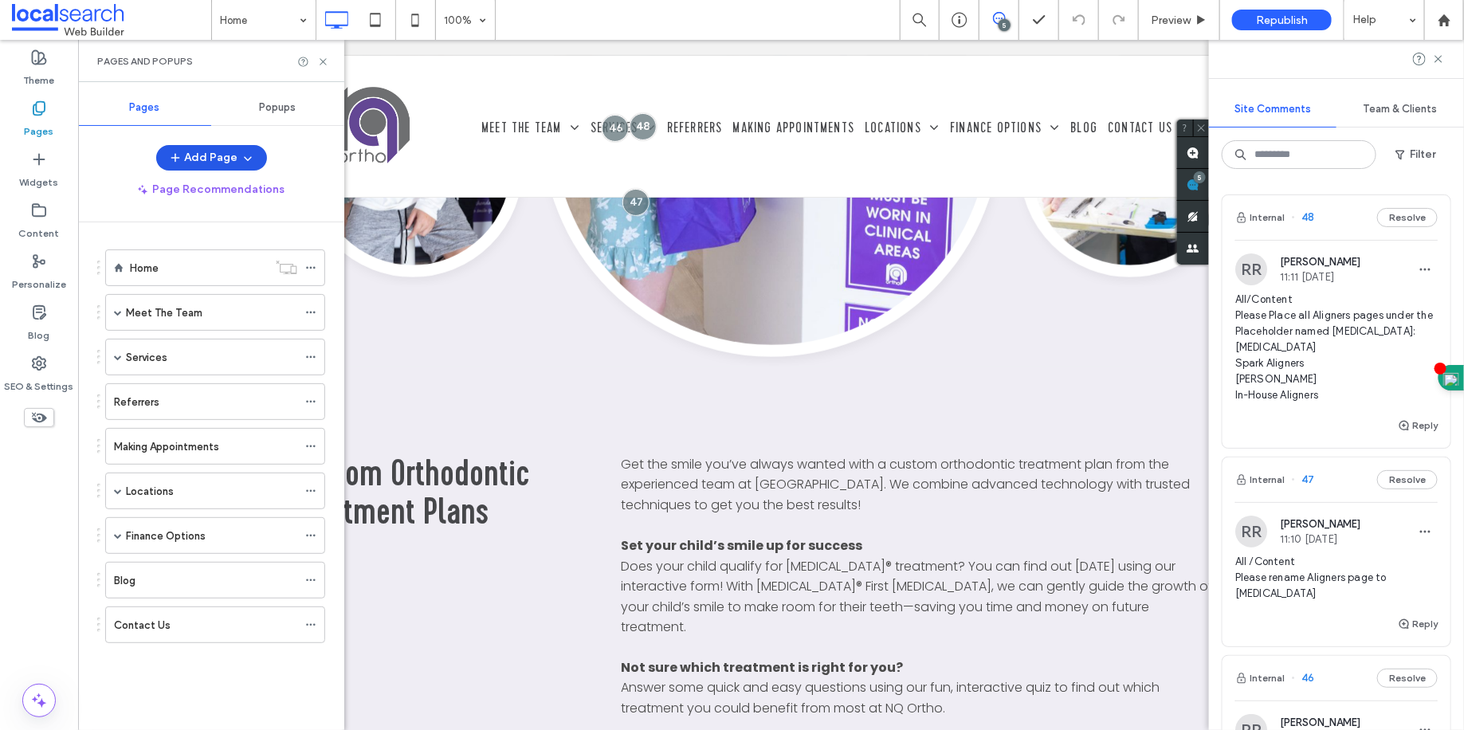
click at [243, 159] on icon "button" at bounding box center [248, 157] width 13 height 13
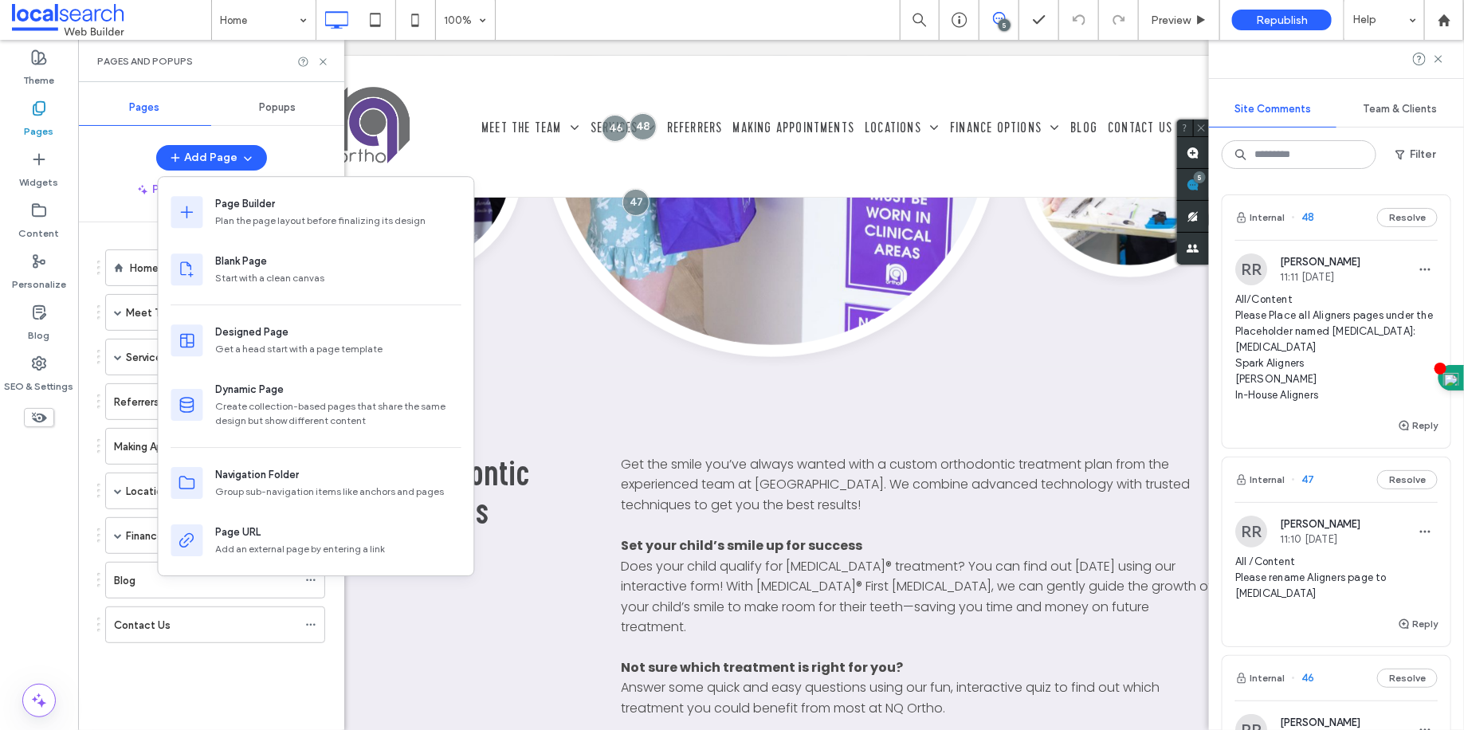
click at [247, 665] on div "Home Meet The Team Orthodontist Team How We Practice Services Technology Intrao…" at bounding box center [211, 462] width 228 height 440
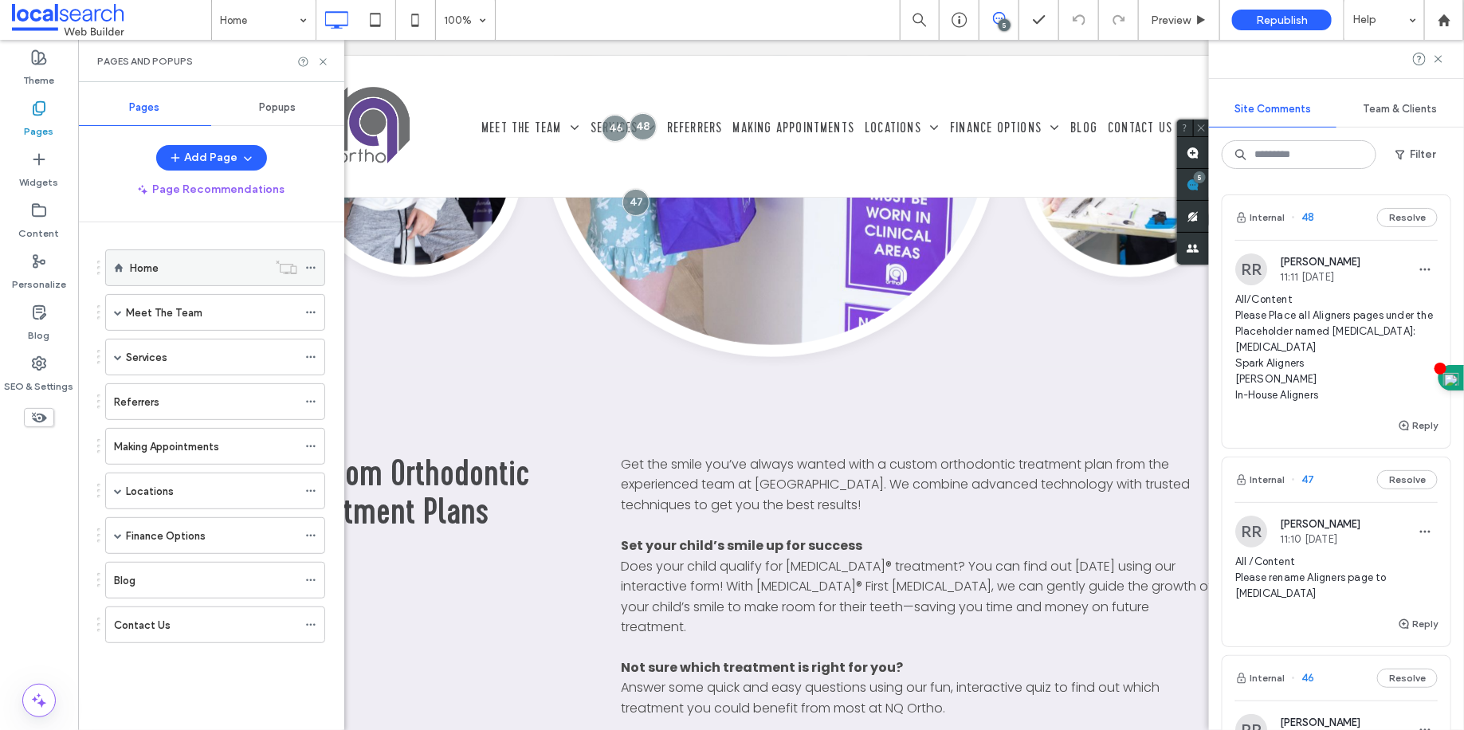
click at [315, 262] on icon at bounding box center [310, 267] width 11 height 11
click at [303, 216] on div "Add Page Page Recommendations Home Meet The Team Orthodontist Team How We Pract…" at bounding box center [211, 433] width 266 height 577
click at [311, 358] on icon at bounding box center [310, 357] width 11 height 11
click at [314, 620] on icon at bounding box center [310, 624] width 11 height 11
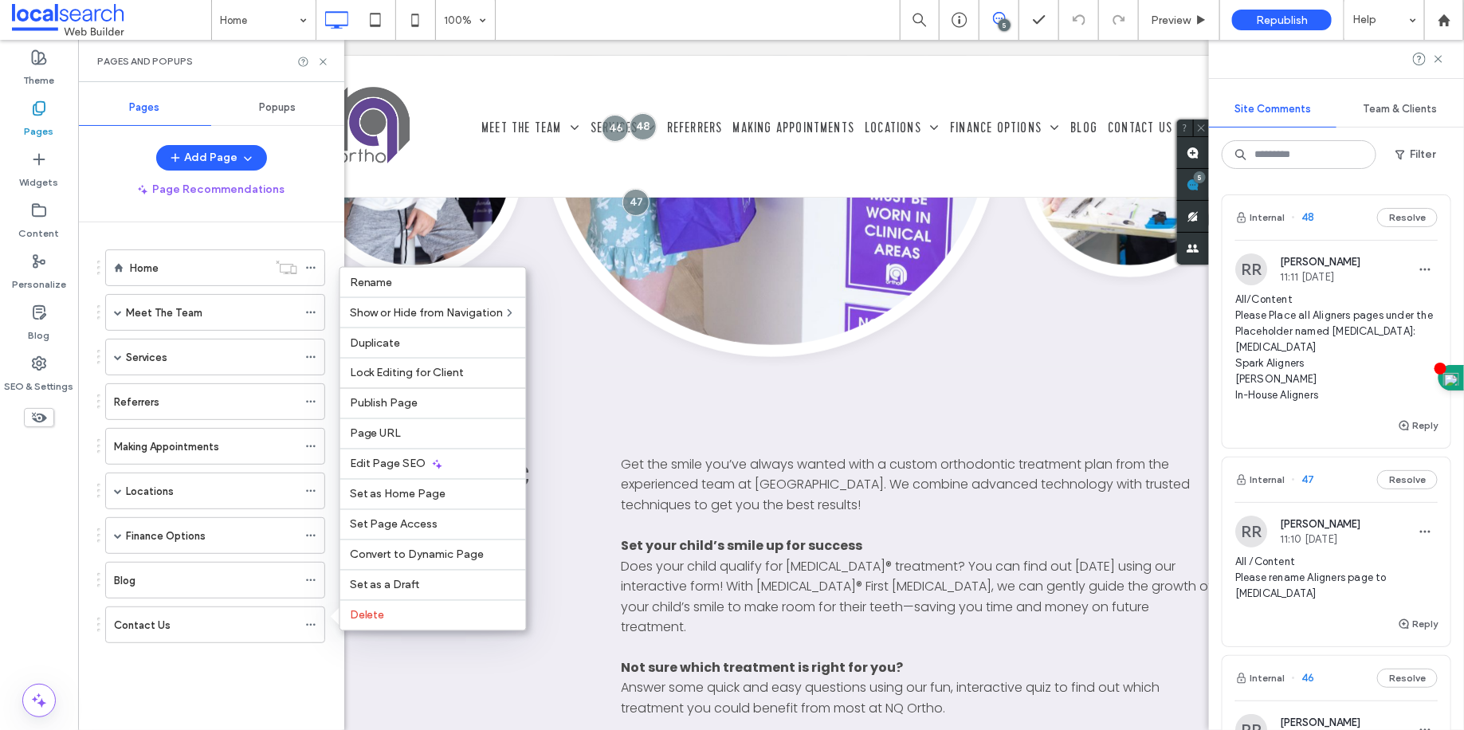
click at [251, 686] on div "Home Meet The Team Orthodontist Team How We Practice Services Technology Intrao…" at bounding box center [220, 472] width 247 height 500
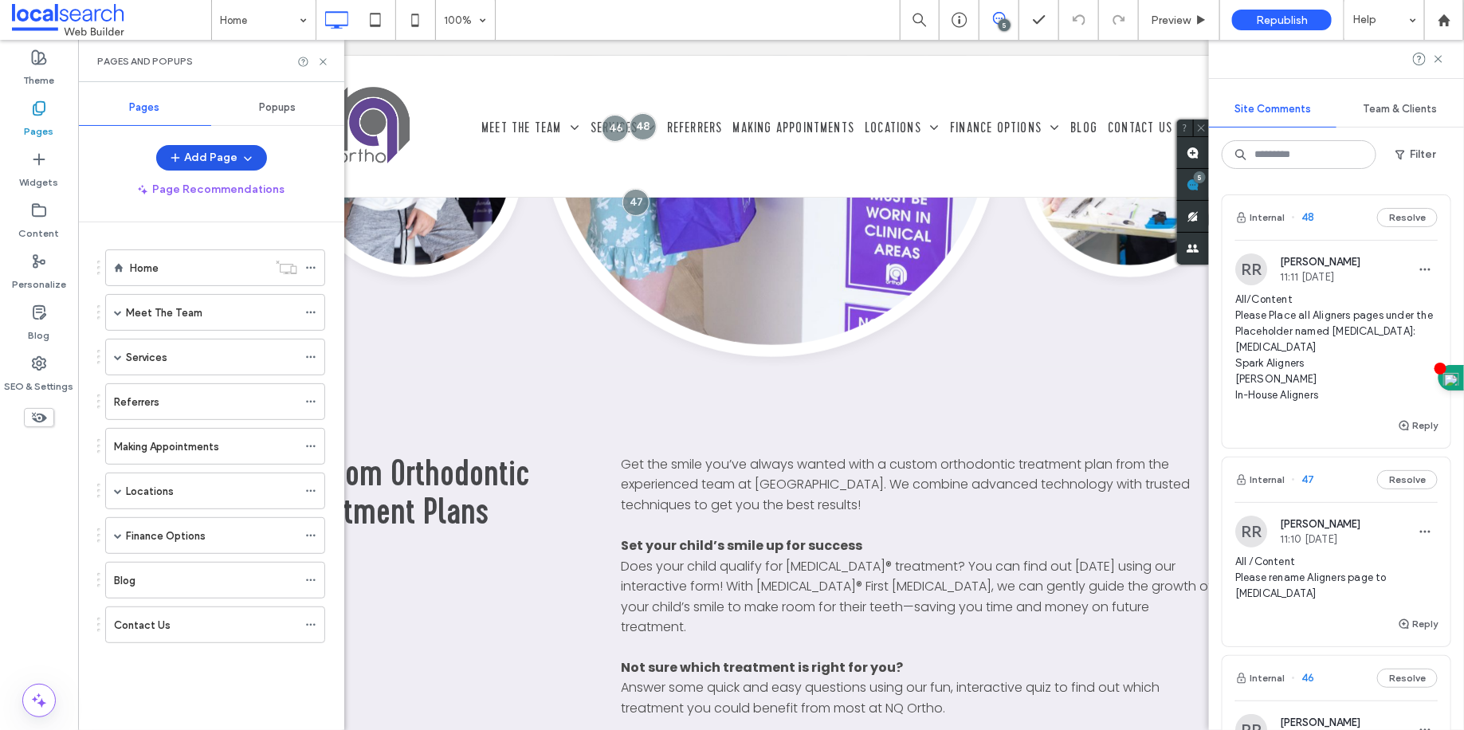
click at [245, 155] on icon "button" at bounding box center [248, 157] width 13 height 13
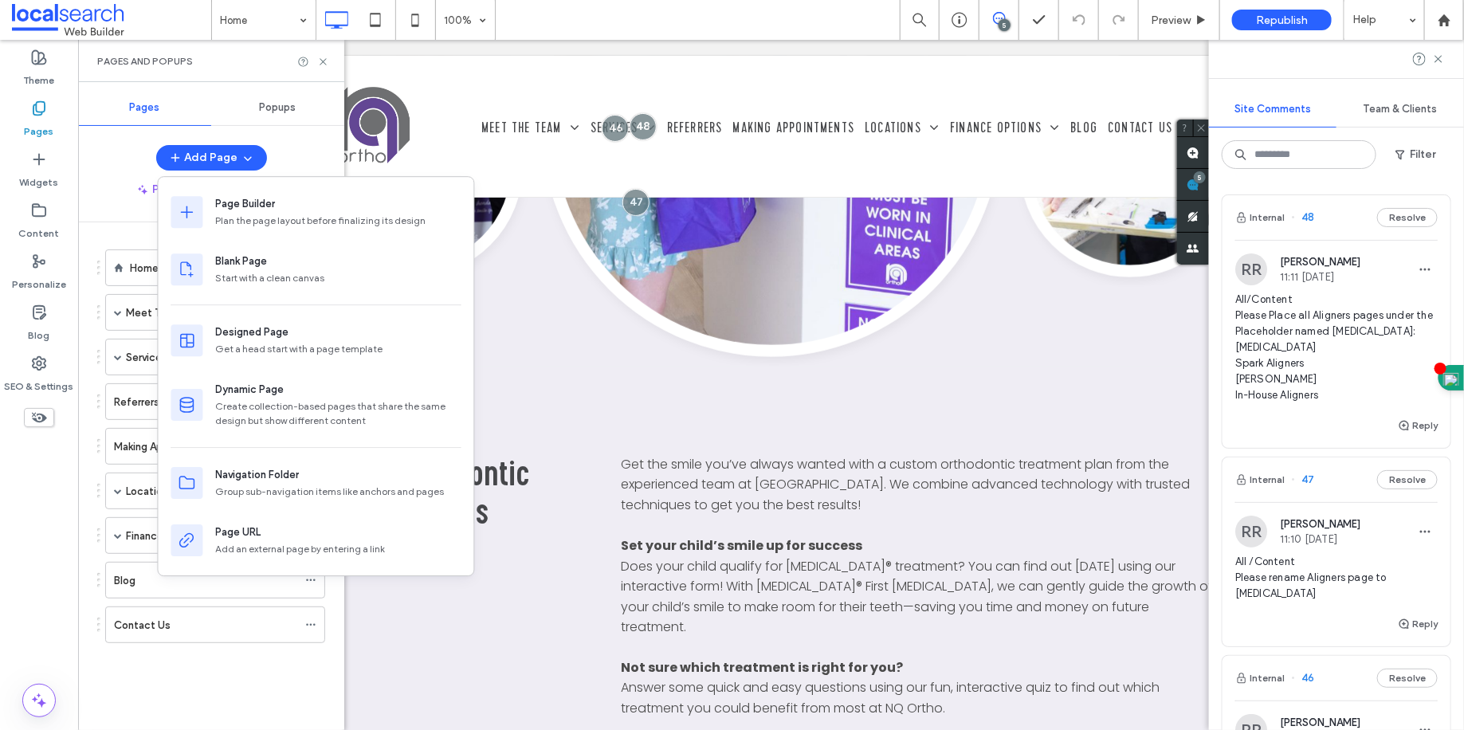
click at [257, 695] on div "Home Meet The Team Orthodontist Team How We Practice Services Technology Intrao…" at bounding box center [220, 472] width 247 height 500
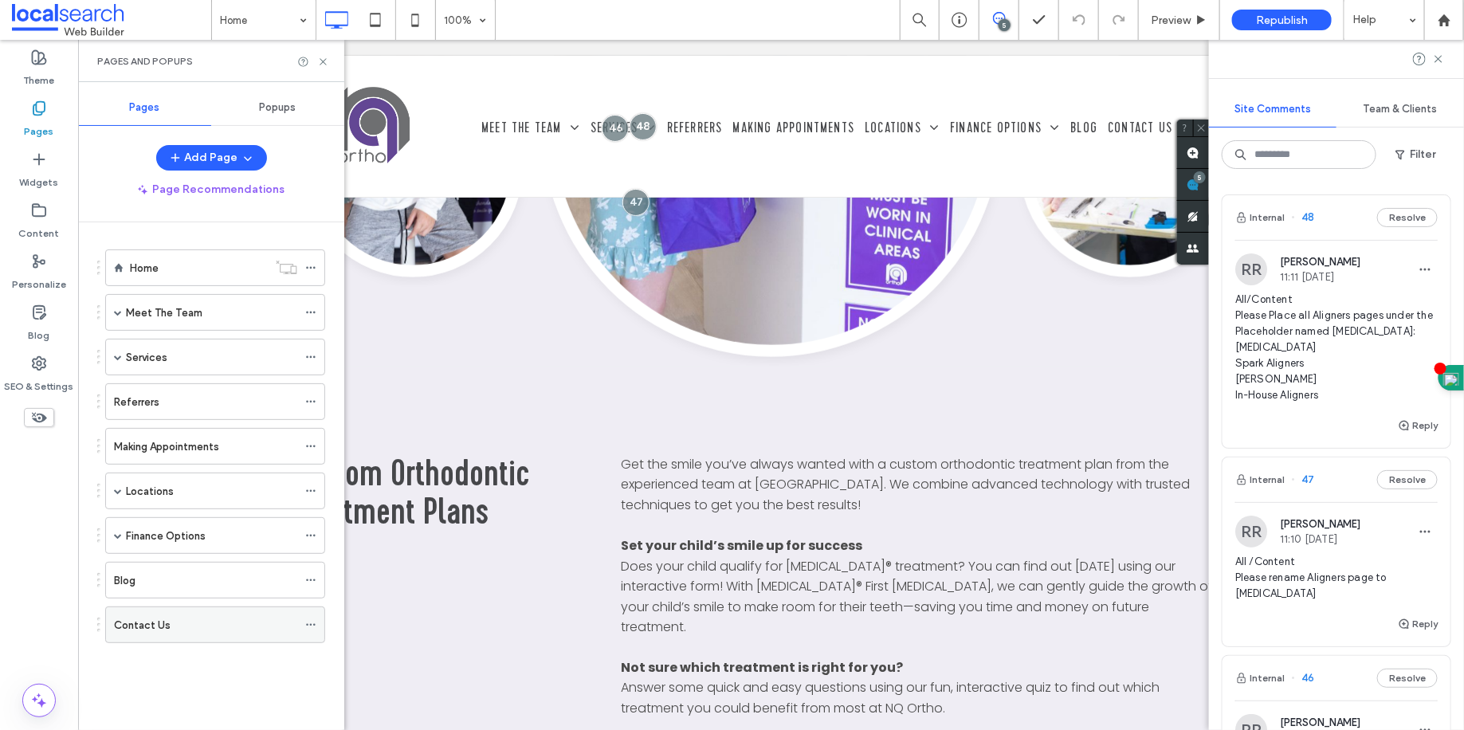
click at [319, 615] on div at bounding box center [314, 625] width 19 height 24
click at [315, 619] on icon at bounding box center [310, 624] width 11 height 11
click at [313, 310] on icon at bounding box center [310, 312] width 11 height 11
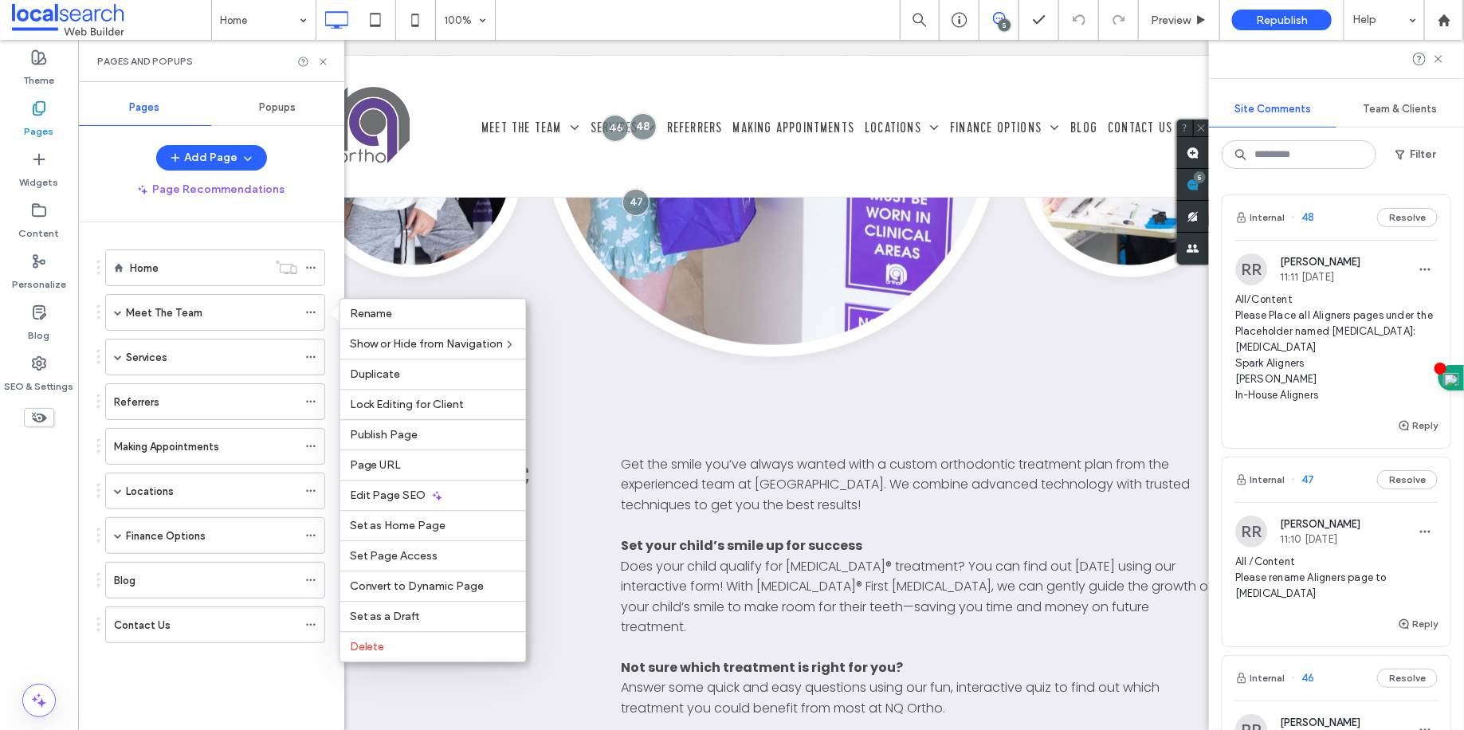
click at [210, 648] on div "Home Meet The Team Orthodontist Team How We Practice Services Technology Intrao…" at bounding box center [205, 452] width 240 height 421
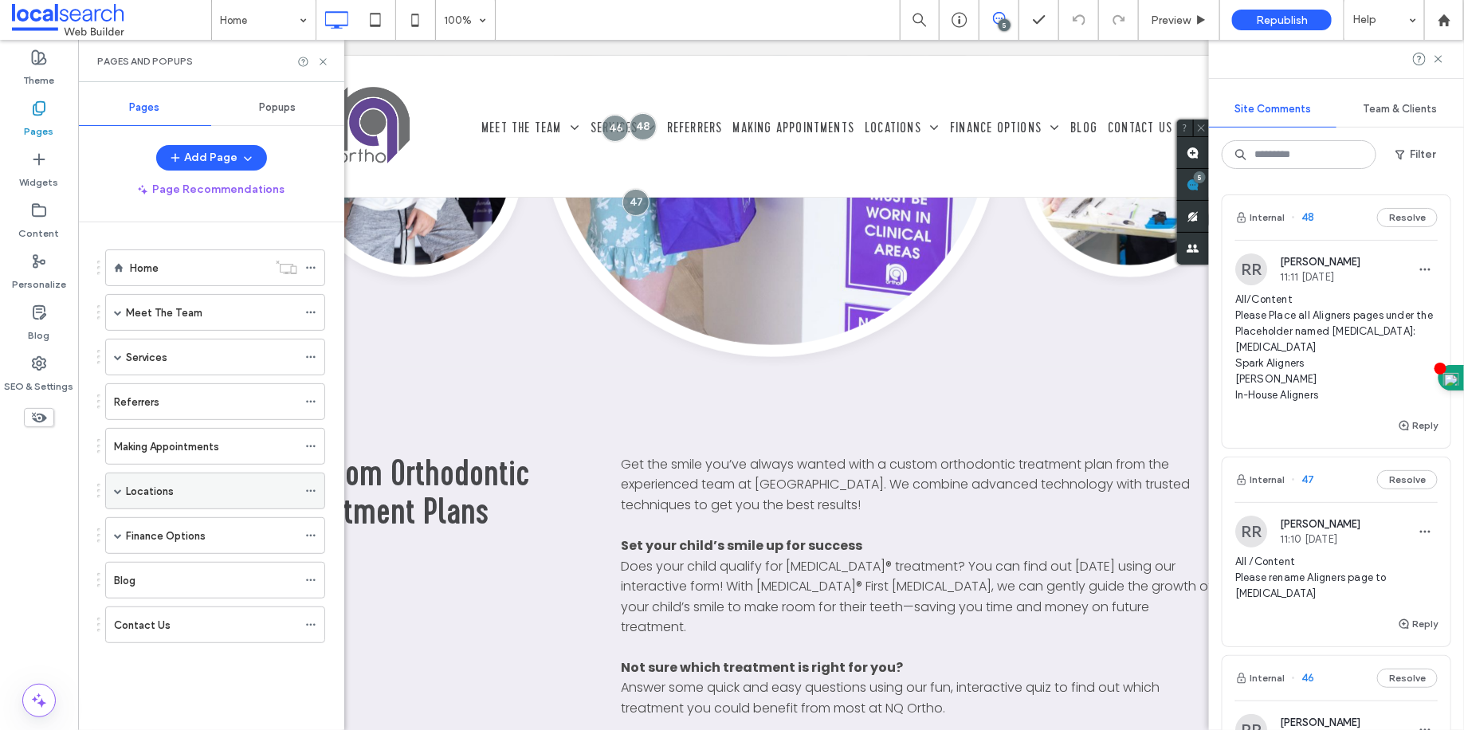
click at [312, 490] on icon at bounding box center [310, 490] width 11 height 11
click at [119, 353] on span at bounding box center [118, 357] width 8 height 8
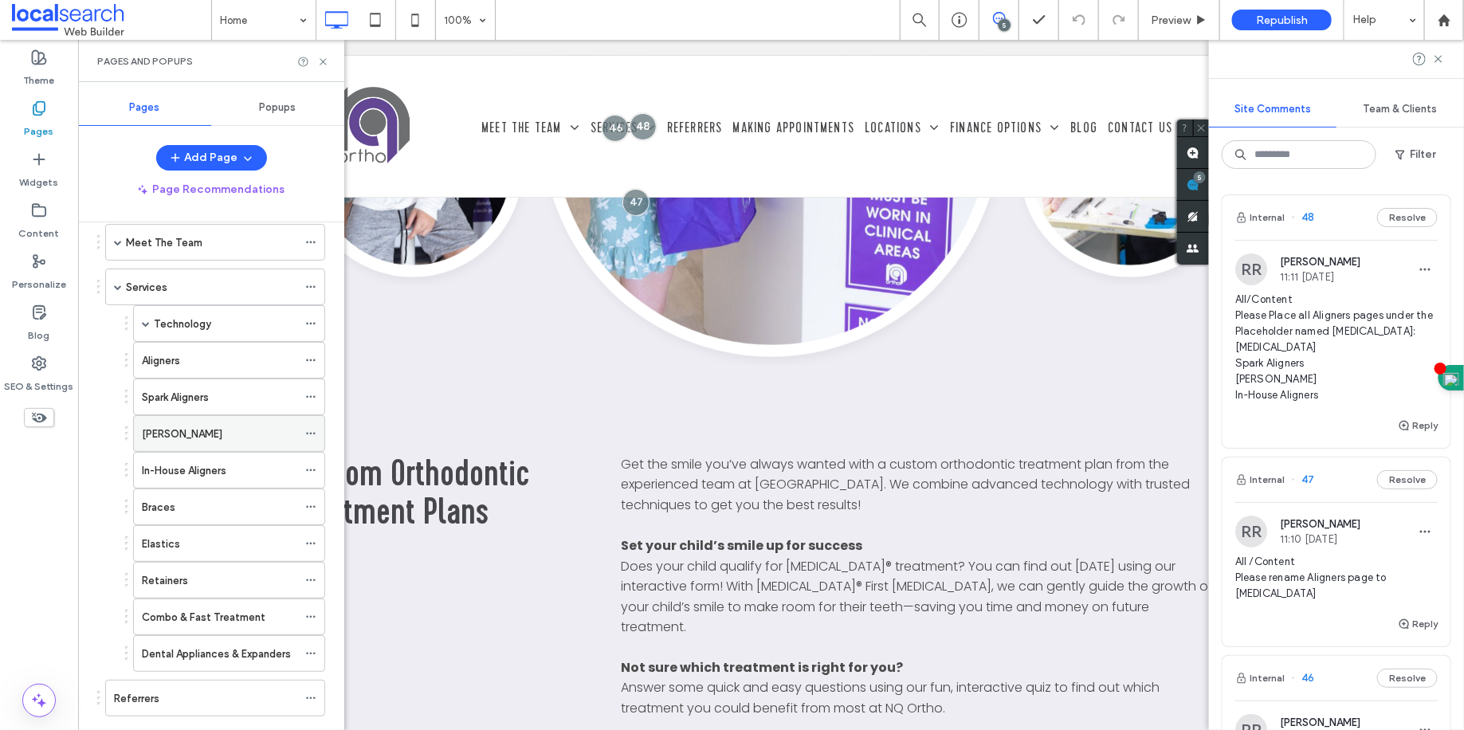
scroll to position [101, 0]
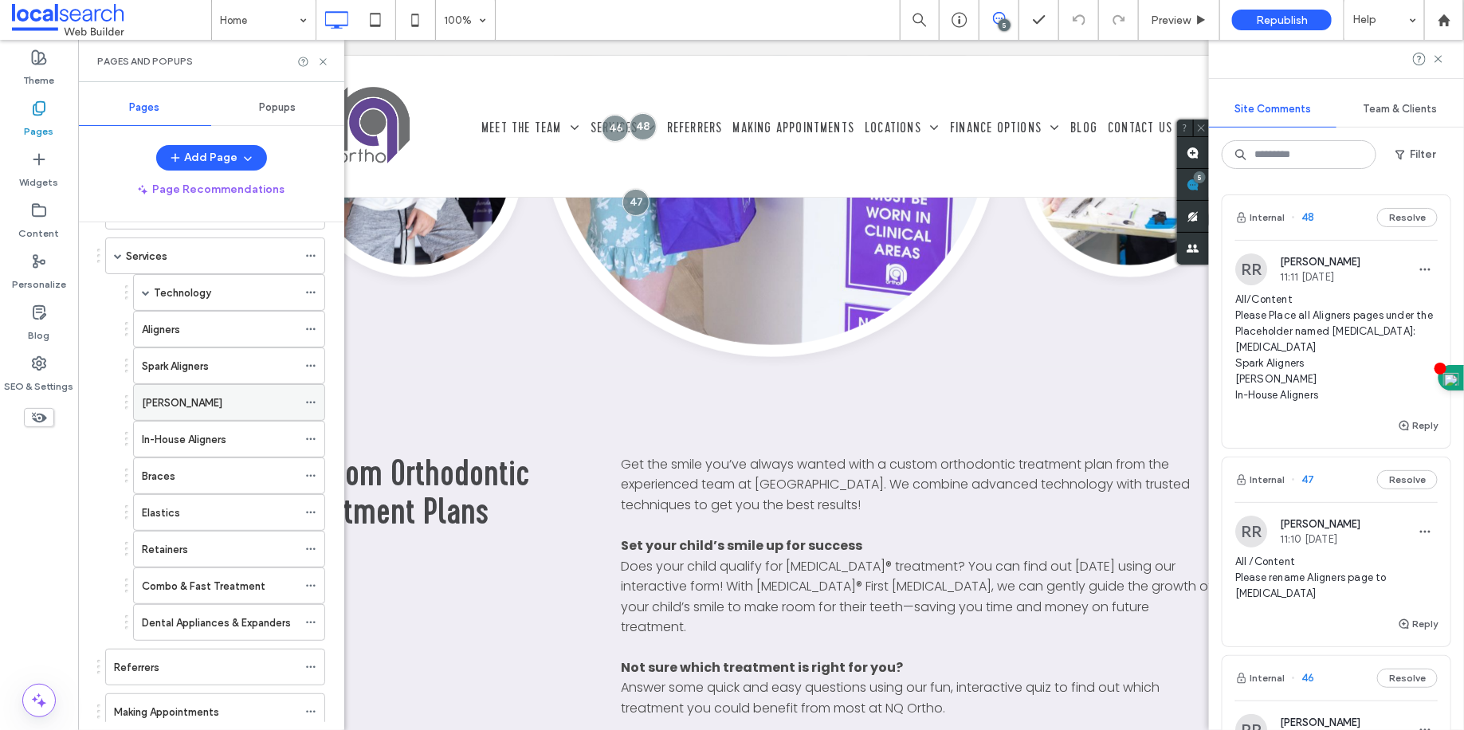
click at [311, 399] on icon at bounding box center [310, 402] width 11 height 11
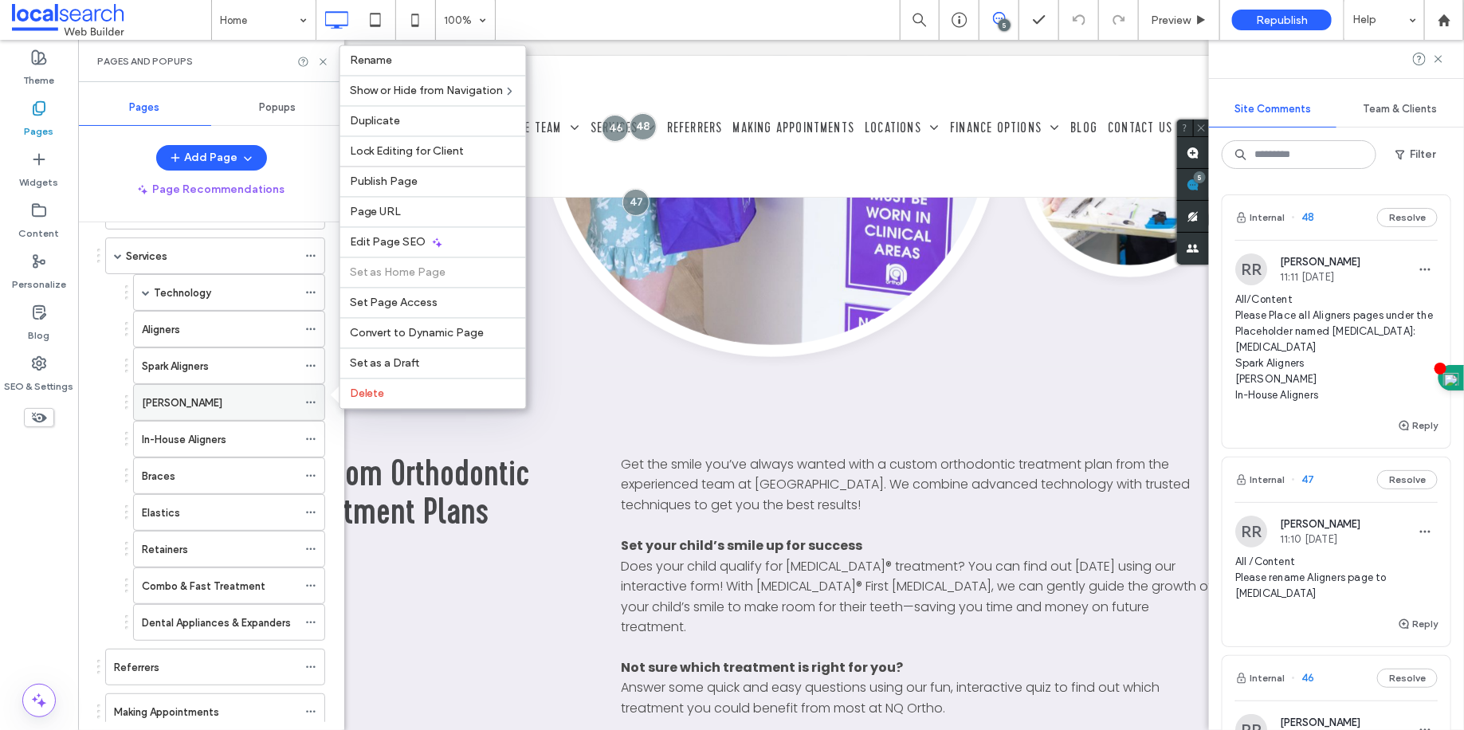
click at [311, 399] on icon at bounding box center [310, 402] width 11 height 11
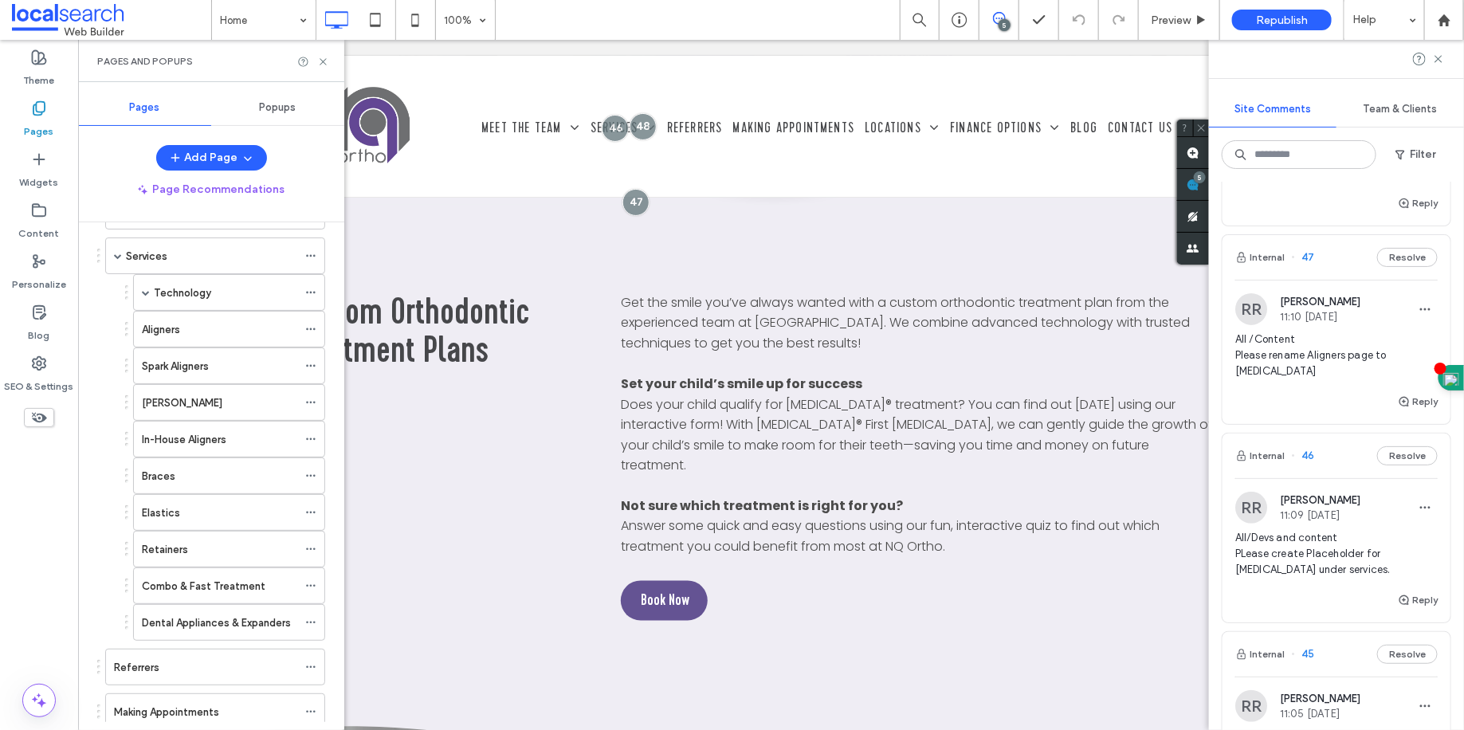
scroll to position [315, 0]
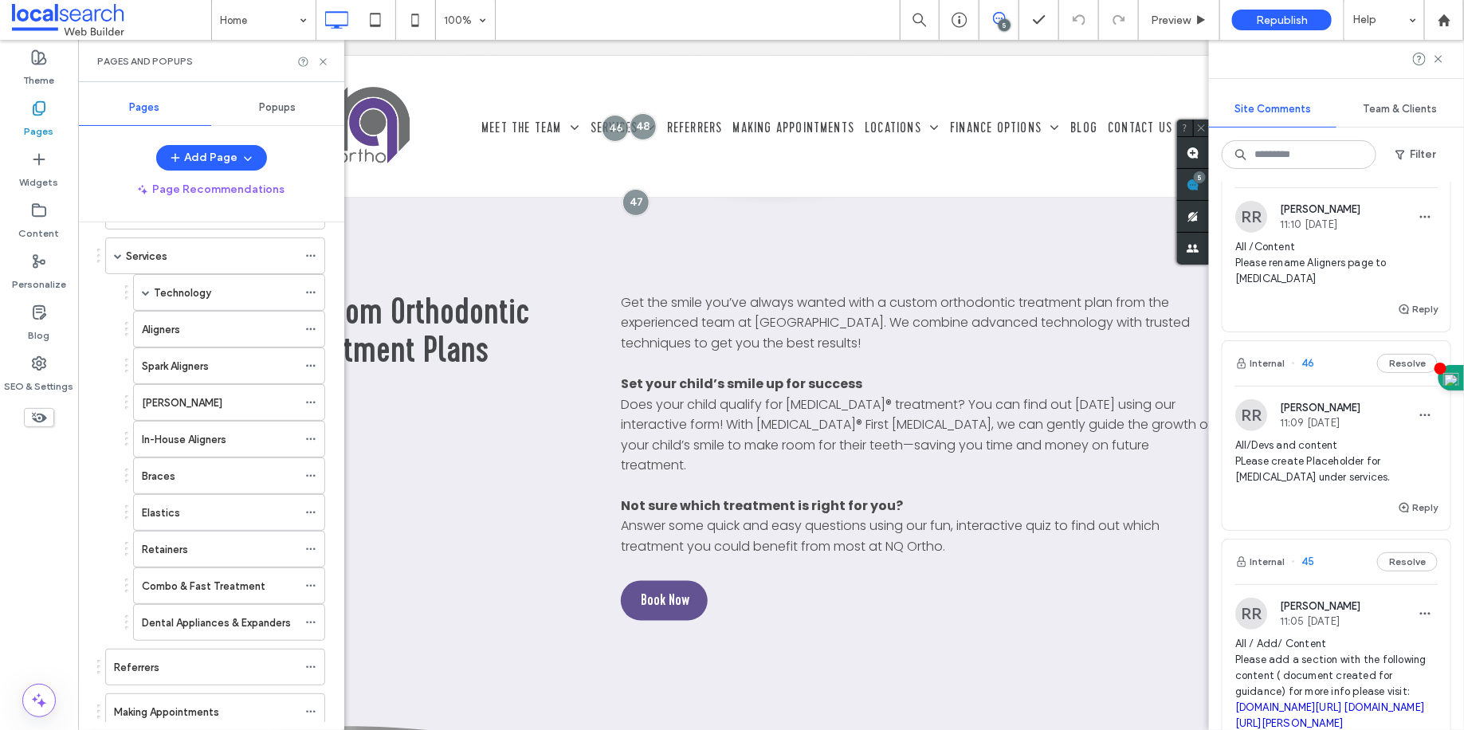
click at [1314, 476] on span "All/Devs and content PLease create Placeholder for [MEDICAL_DATA] under service…" at bounding box center [1337, 462] width 202 height 48
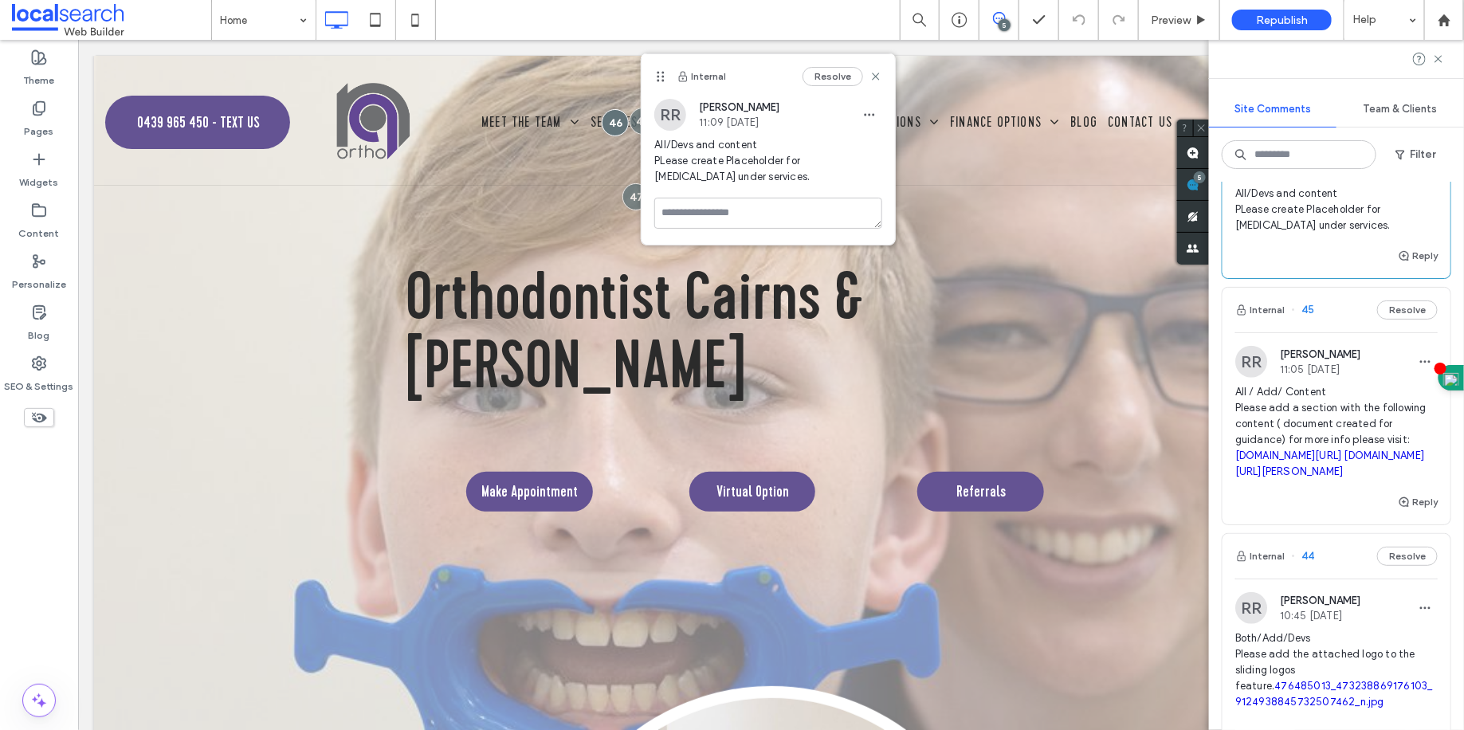
scroll to position [577, 0]
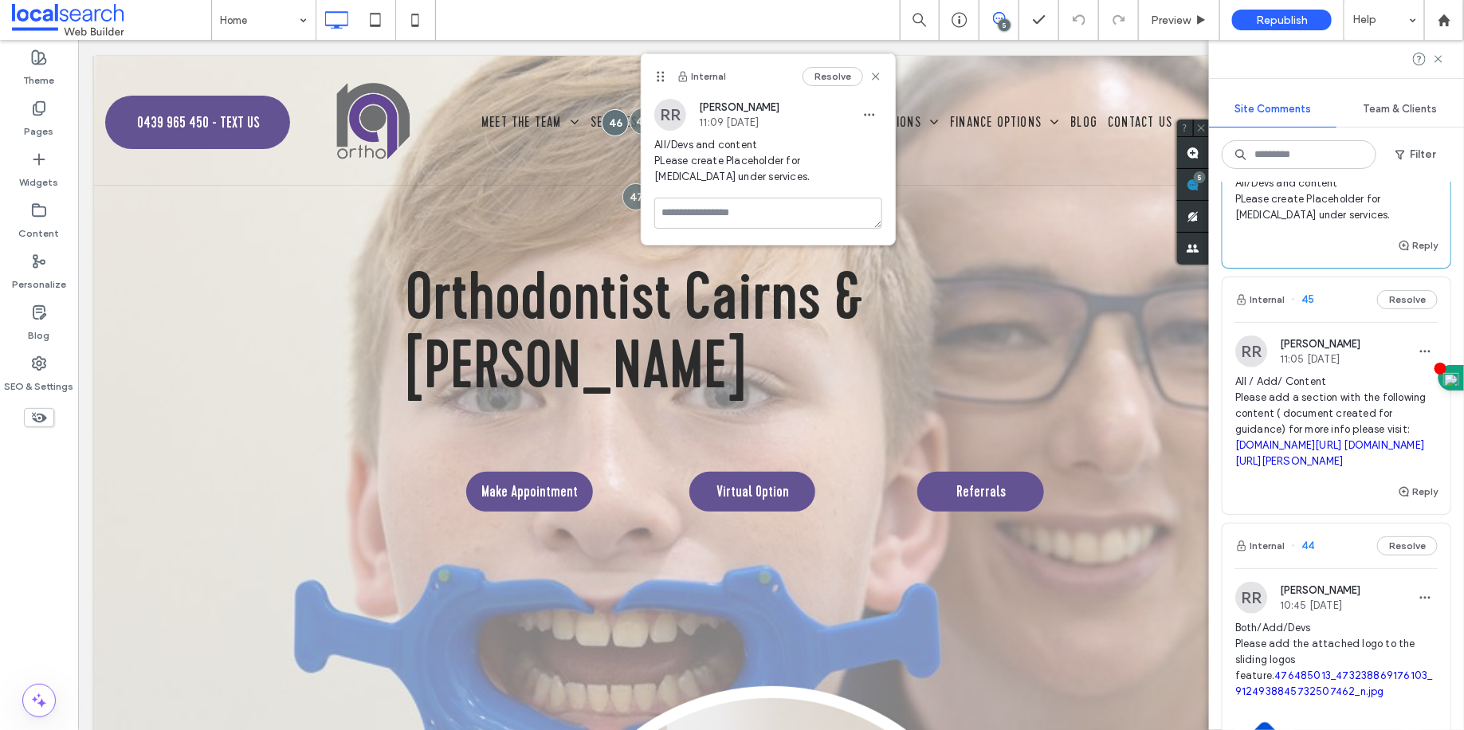
click at [1310, 451] on link "[DOMAIN_NAME][URL]" at bounding box center [1289, 445] width 107 height 12
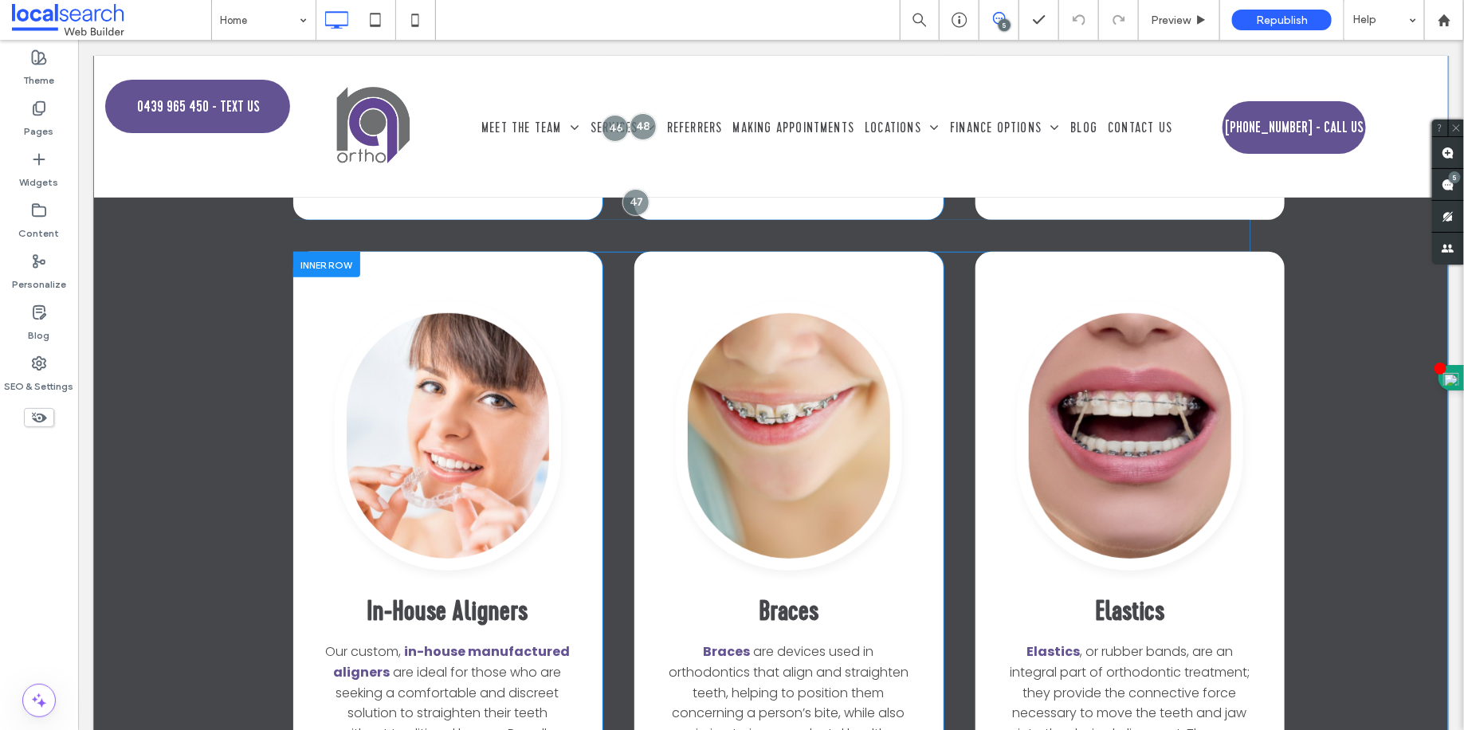
scroll to position [3579, 0]
